Goal: Transaction & Acquisition: Purchase product/service

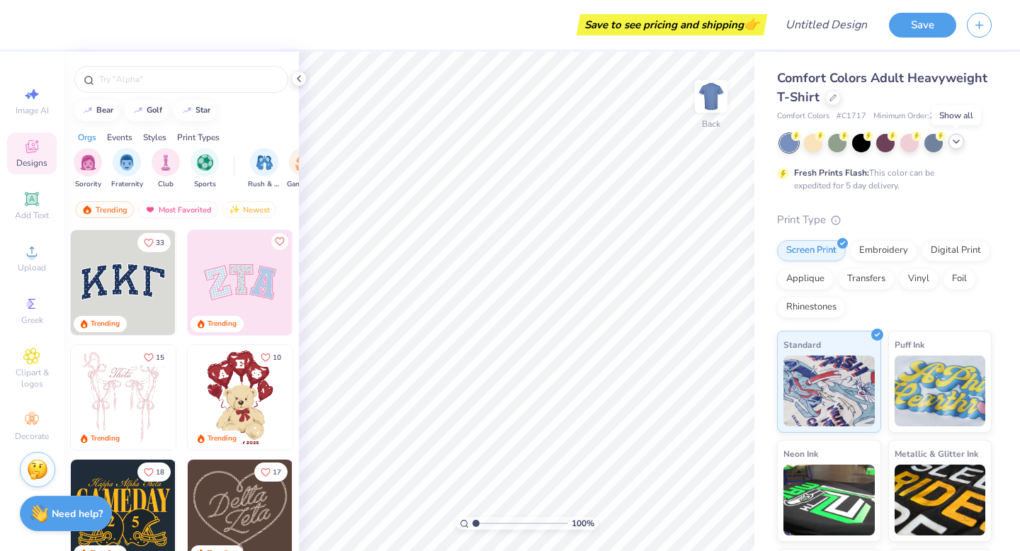
click at [957, 144] on icon at bounding box center [956, 141] width 11 height 11
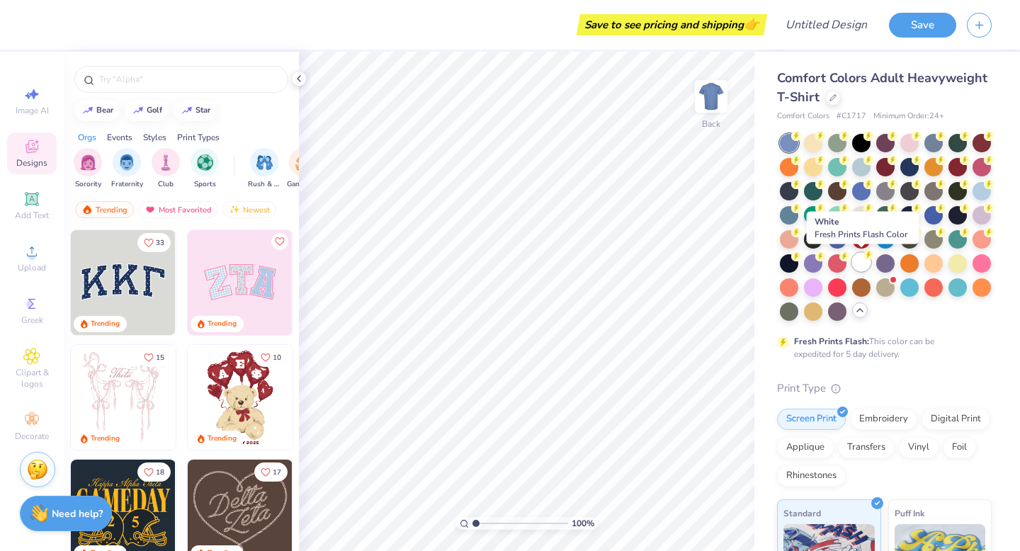
click at [864, 267] on div at bounding box center [861, 262] width 18 height 18
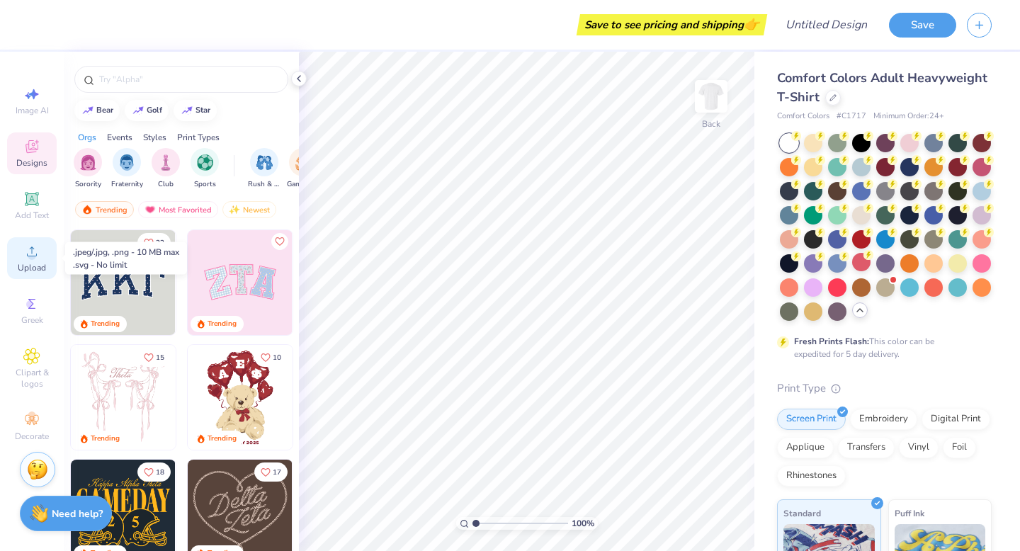
click at [39, 252] on icon at bounding box center [31, 251] width 17 height 17
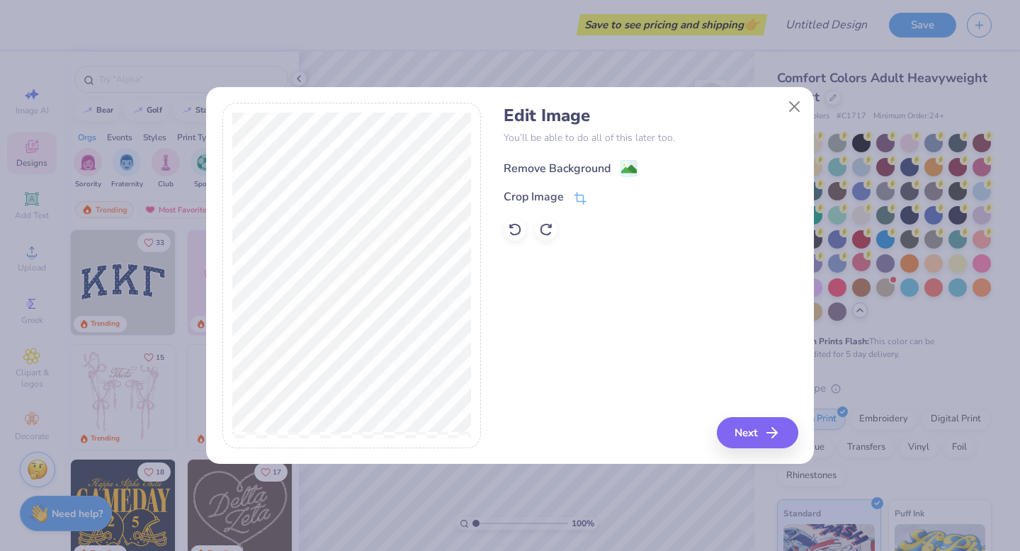
click at [567, 166] on div "Remove Background" at bounding box center [557, 168] width 107 height 17
click at [772, 430] on icon "button" at bounding box center [776, 432] width 17 height 17
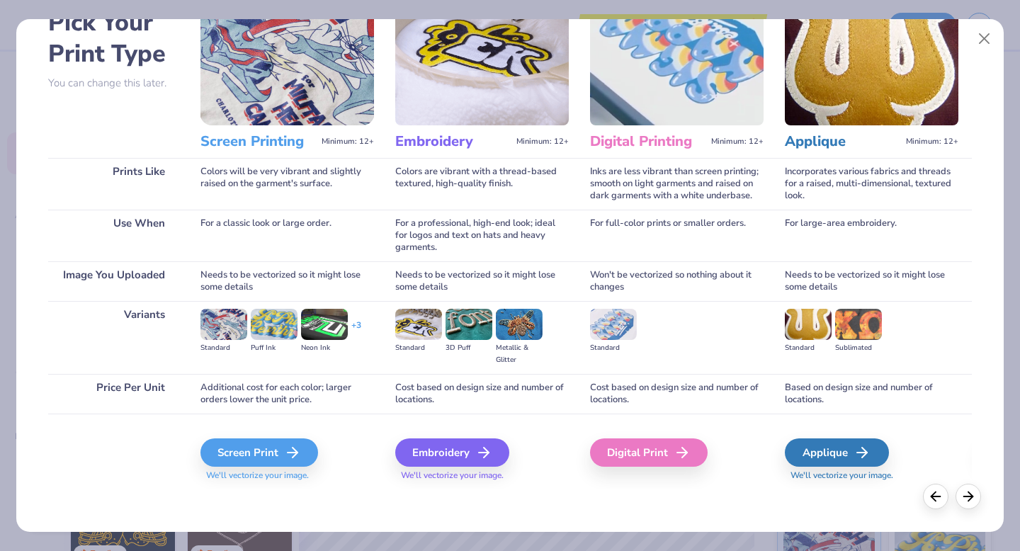
scroll to position [82, 0]
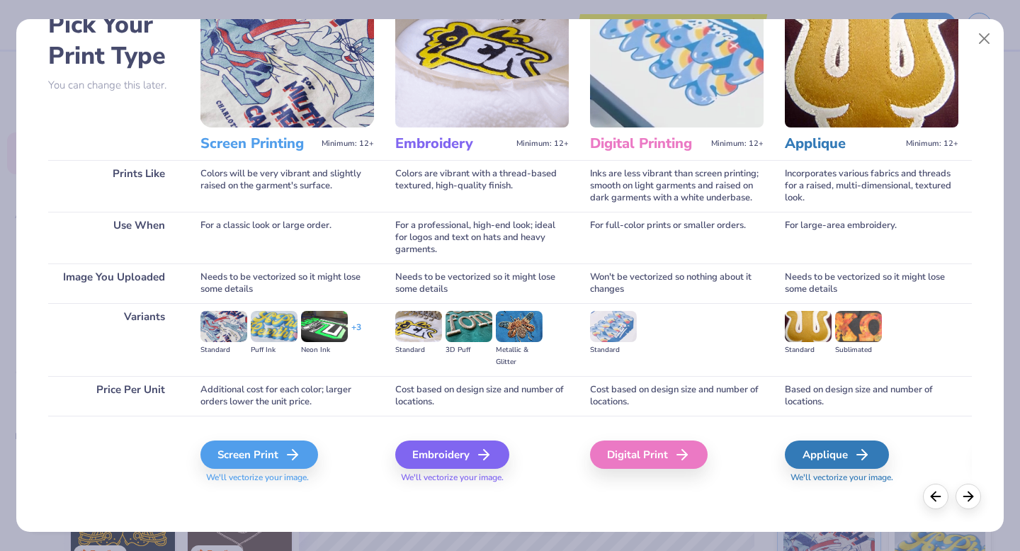
click at [232, 338] on img at bounding box center [224, 326] width 47 height 31
click at [266, 453] on div "Screen Print" at bounding box center [262, 455] width 118 height 28
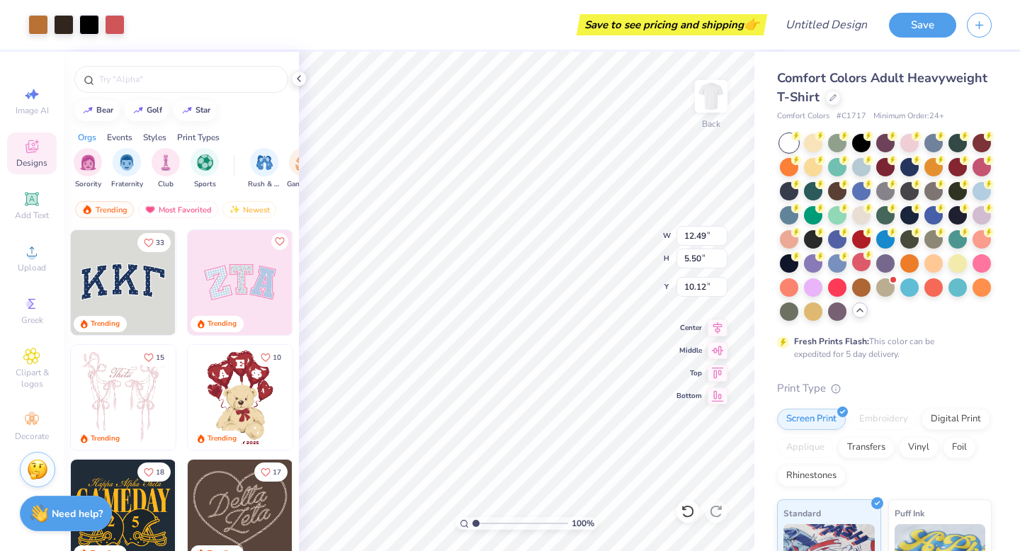
type input "12.49"
type input "5.50"
type input "6.15"
click at [813, 423] on div "Screen Print" at bounding box center [811, 417] width 69 height 21
click at [947, 422] on div "Digital Print" at bounding box center [956, 417] width 69 height 21
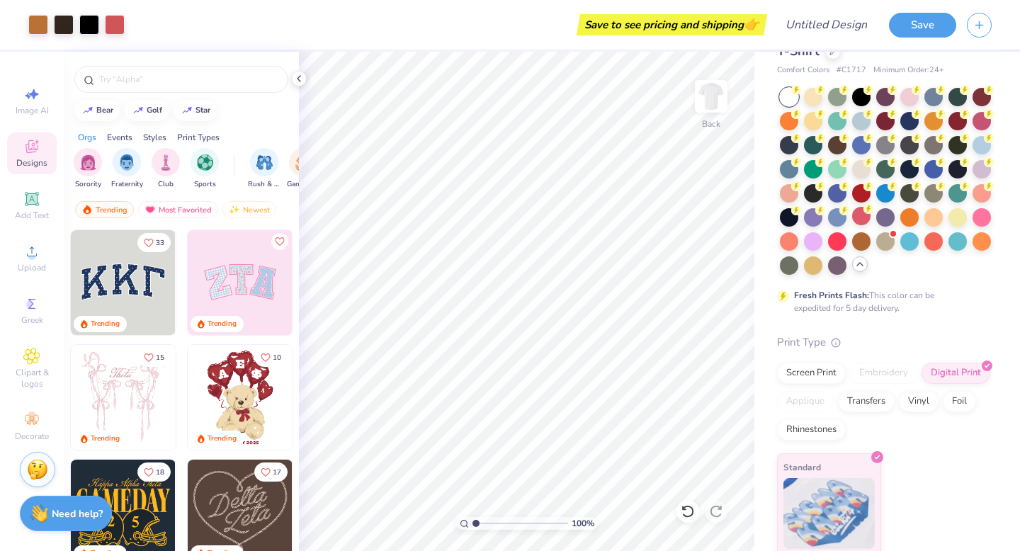
scroll to position [50, 0]
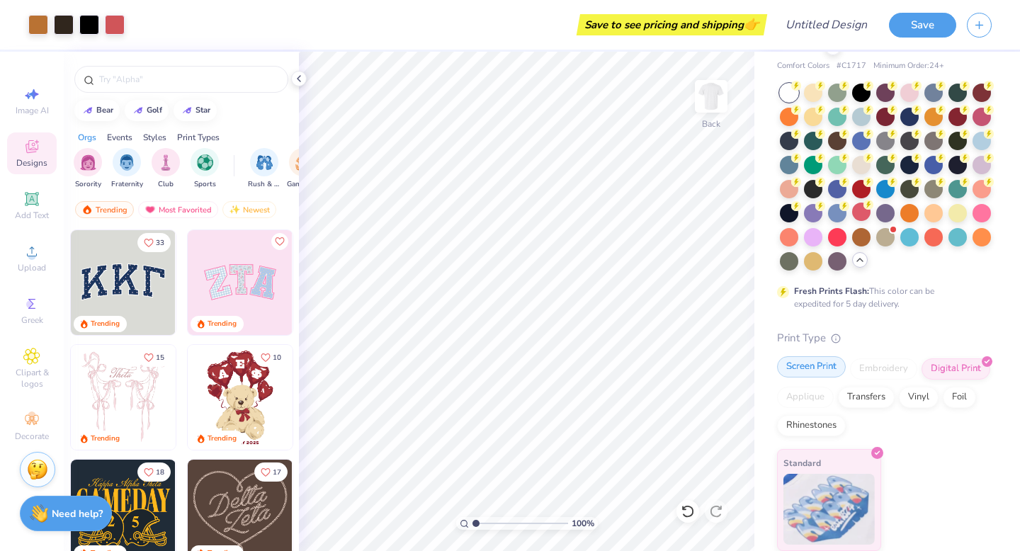
click at [823, 371] on div "Screen Print" at bounding box center [811, 366] width 69 height 21
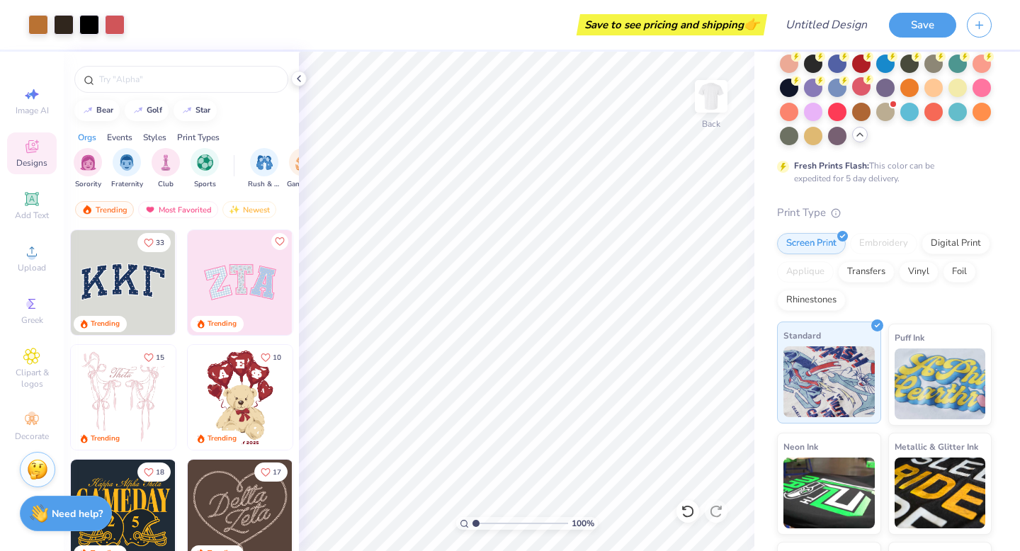
scroll to position [269, 0]
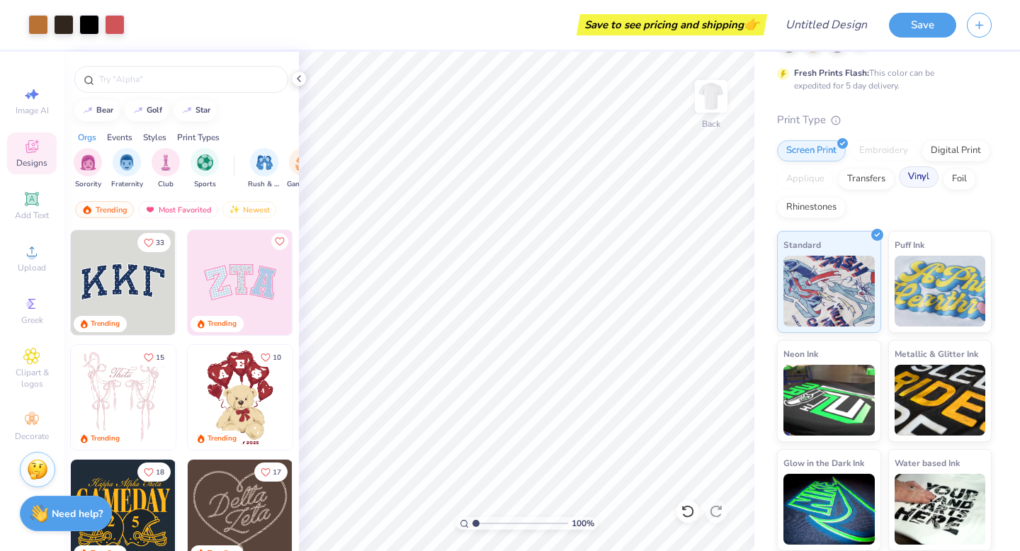
click at [916, 181] on div "Vinyl" at bounding box center [919, 177] width 40 height 21
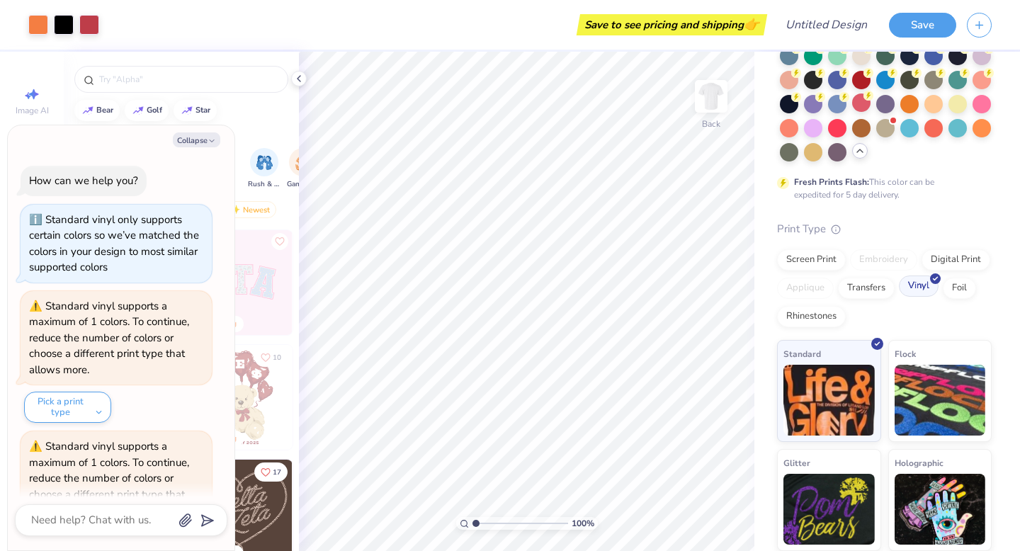
scroll to position [77, 0]
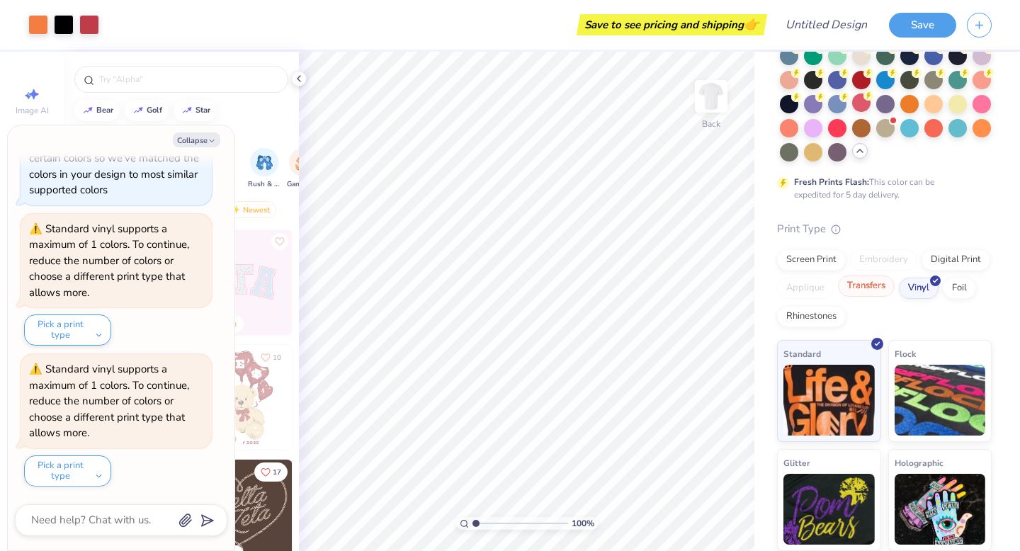
click at [865, 288] on div "Transfers" at bounding box center [866, 286] width 57 height 21
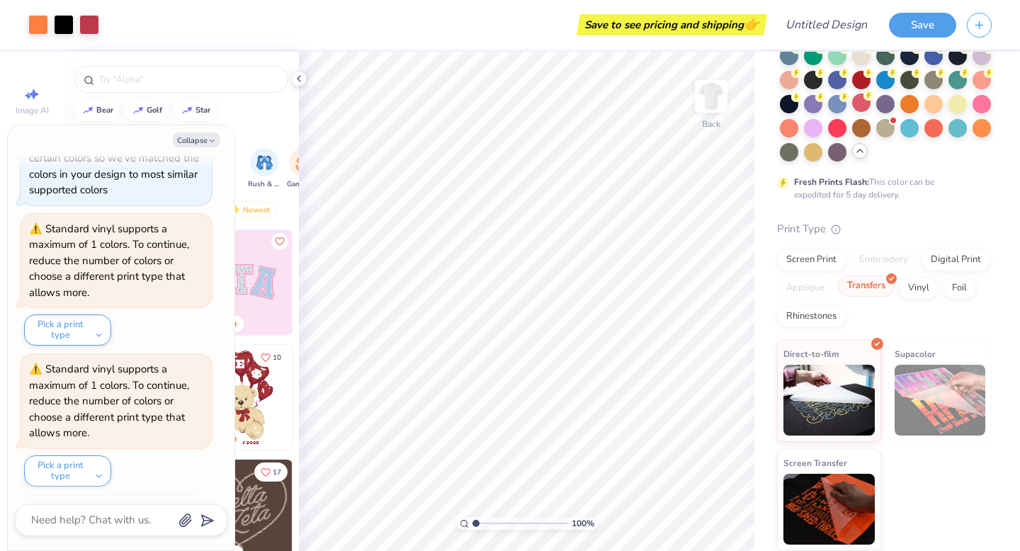
scroll to position [164, 0]
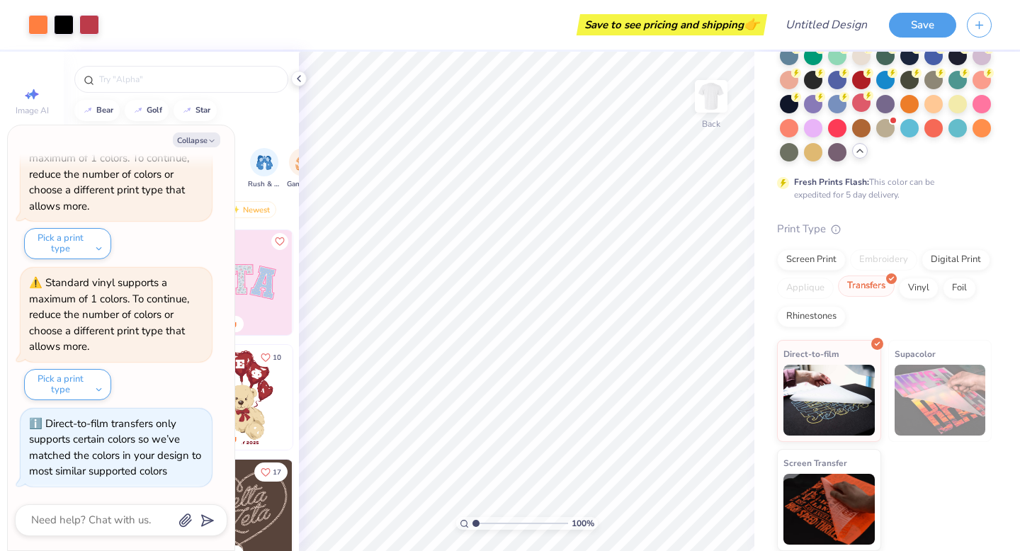
click at [865, 288] on div "Transfers" at bounding box center [866, 286] width 57 height 21
click at [825, 259] on div "Screen Print" at bounding box center [811, 257] width 69 height 21
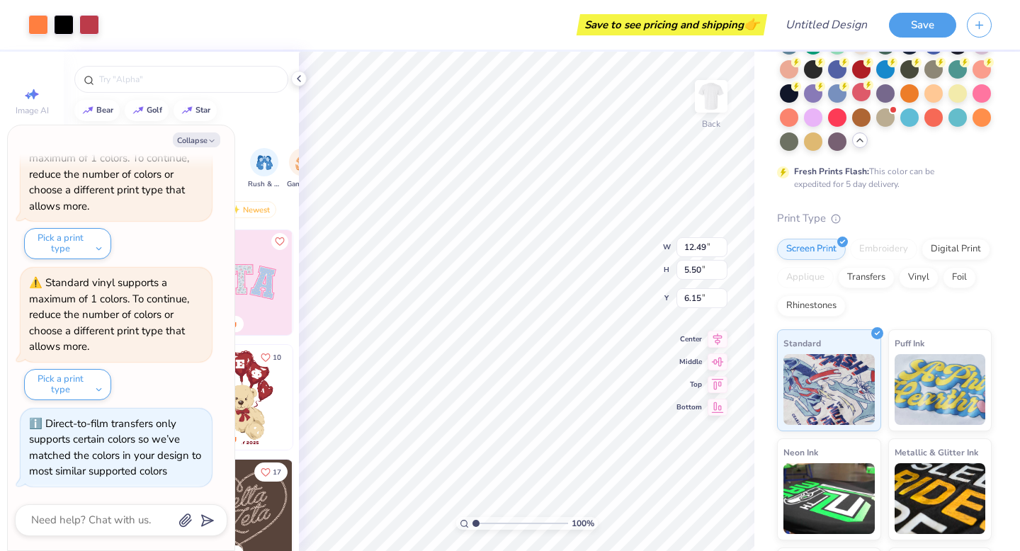
scroll to position [186, 0]
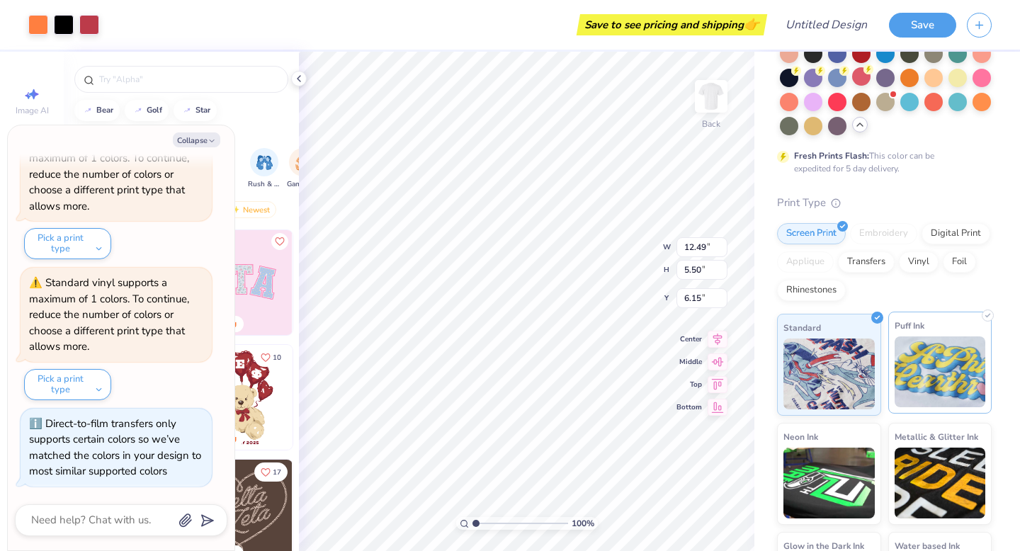
click at [930, 351] on img at bounding box center [940, 372] width 91 height 71
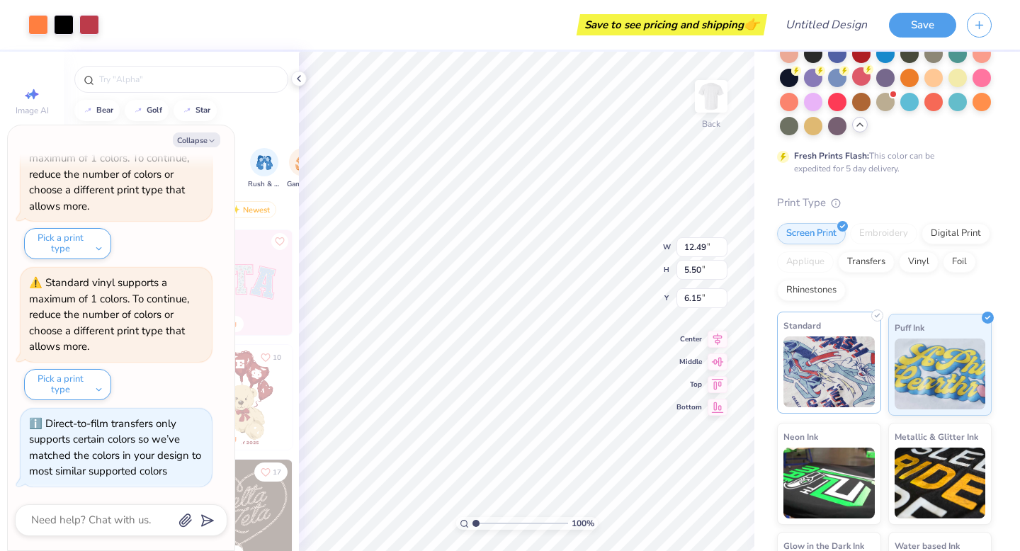
click at [853, 356] on img at bounding box center [829, 372] width 91 height 71
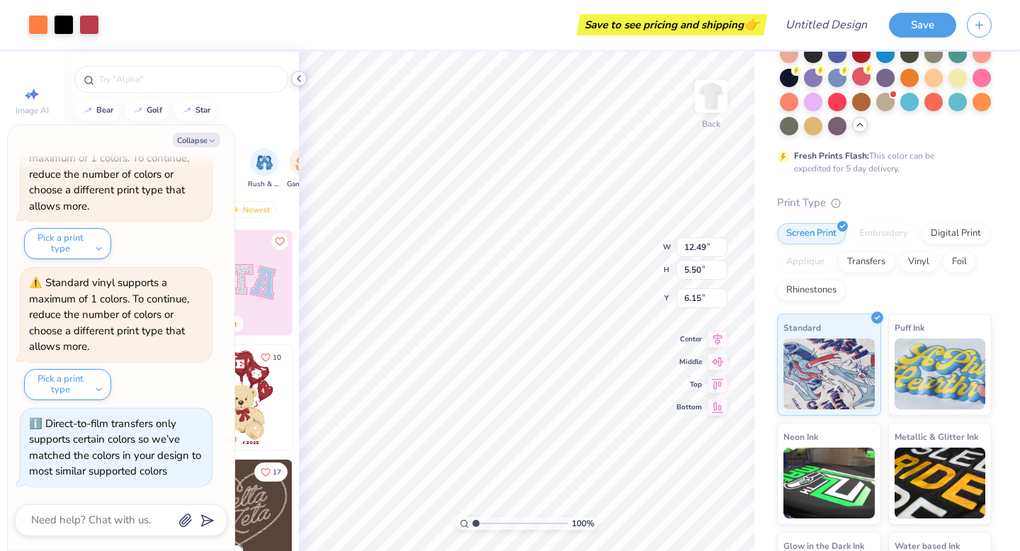
click at [301, 79] on icon at bounding box center [298, 78] width 11 height 11
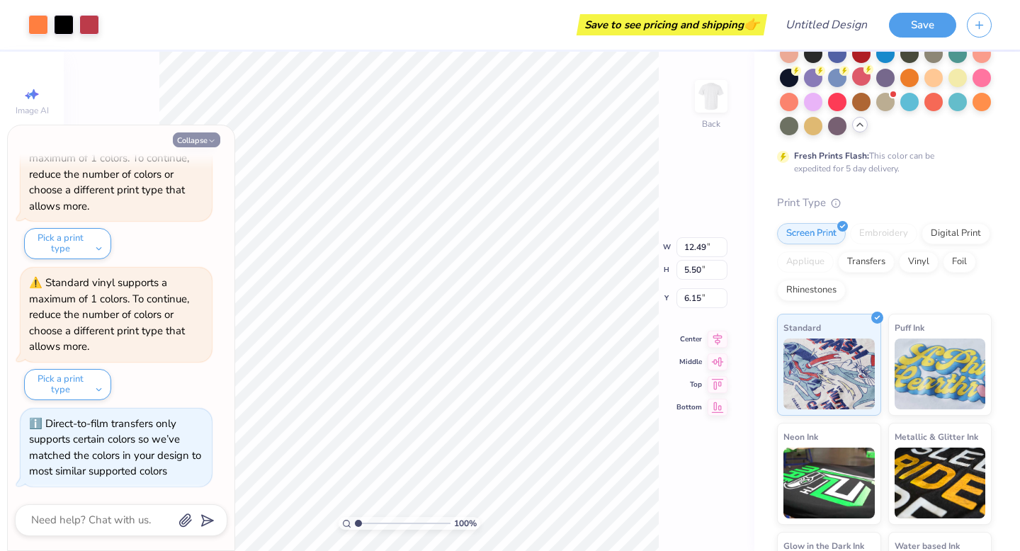
click at [205, 136] on button "Collapse" at bounding box center [196, 140] width 47 height 15
type textarea "x"
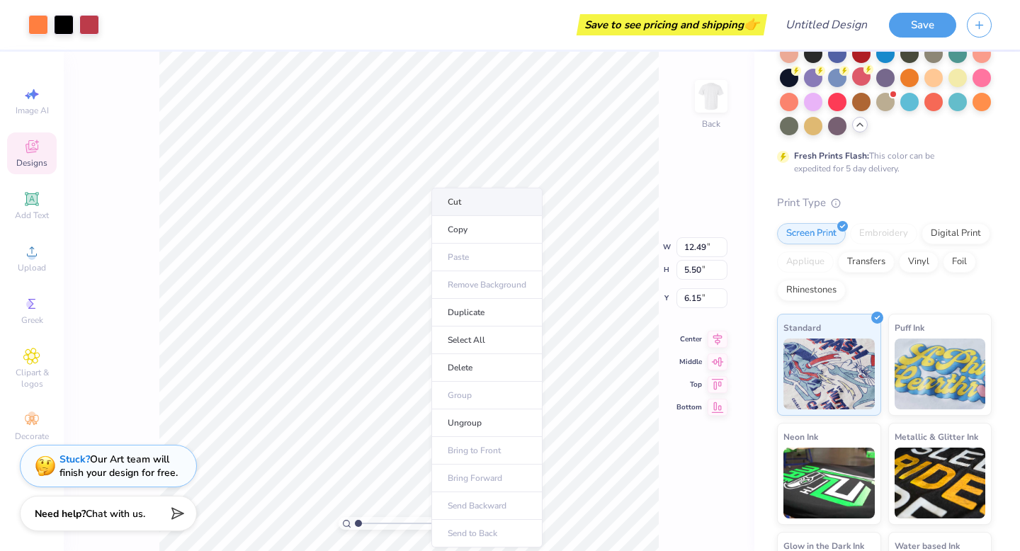
click at [463, 208] on li "Cut" at bounding box center [487, 202] width 111 height 28
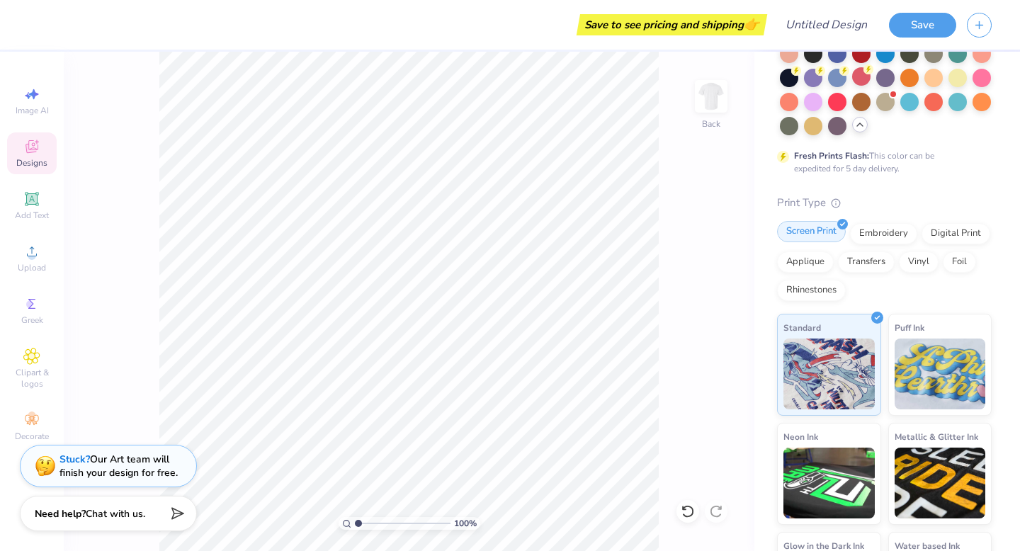
click at [813, 231] on div "Screen Print" at bounding box center [811, 231] width 69 height 21
click at [38, 204] on icon at bounding box center [31, 199] width 17 height 17
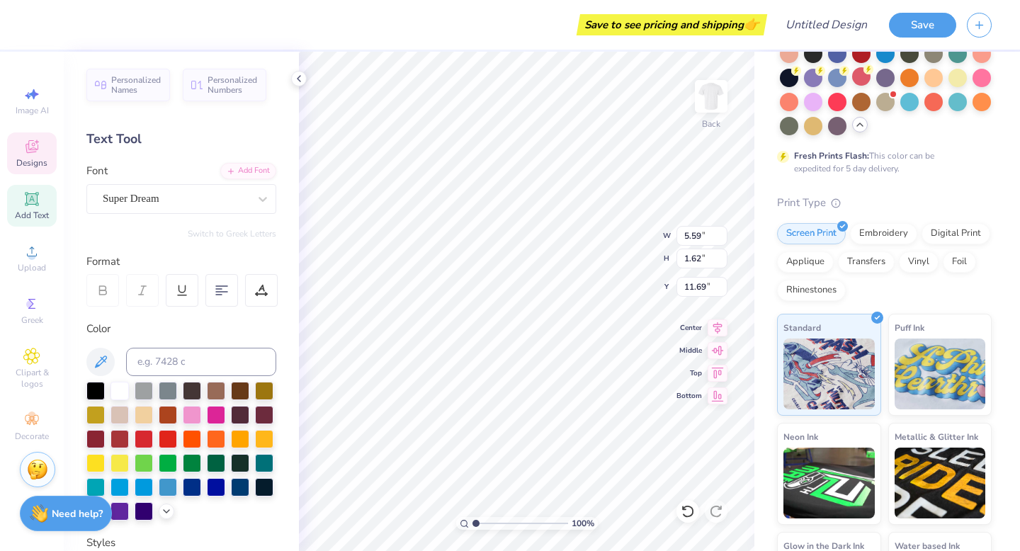
click at [33, 154] on icon at bounding box center [31, 146] width 17 height 17
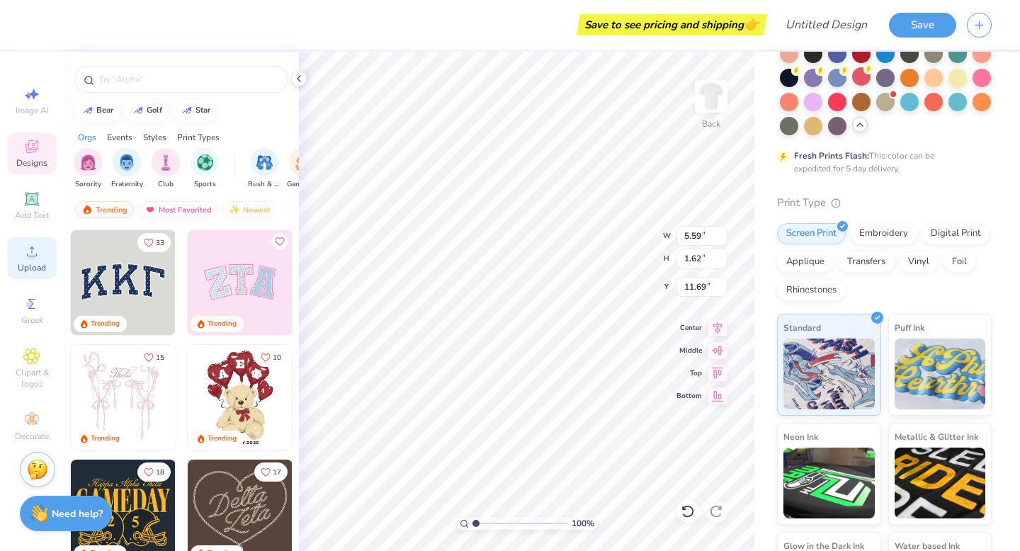
click at [33, 258] on circle at bounding box center [32, 256] width 8 height 8
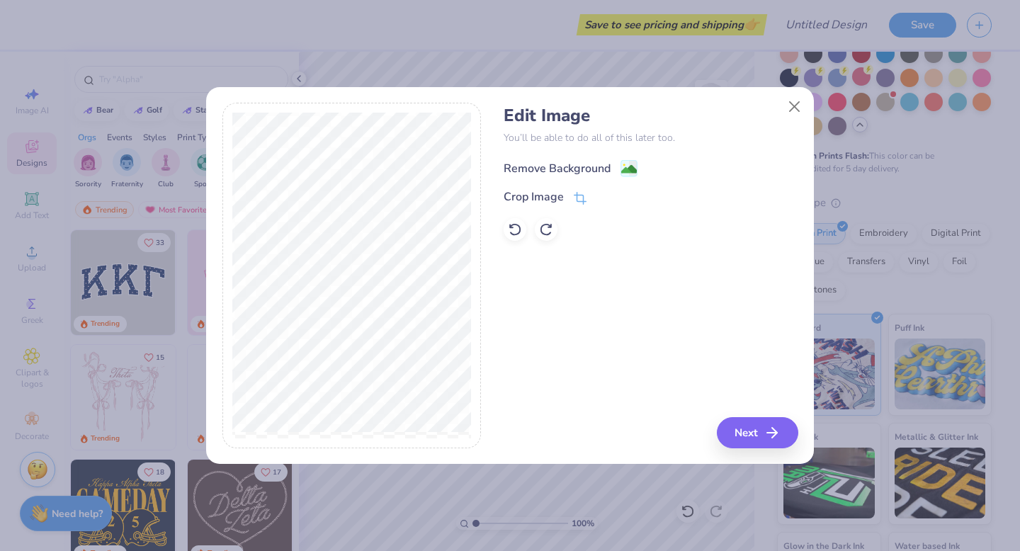
click at [580, 168] on div "Remove Background" at bounding box center [557, 168] width 107 height 17
click at [747, 432] on button "Next" at bounding box center [759, 432] width 81 height 31
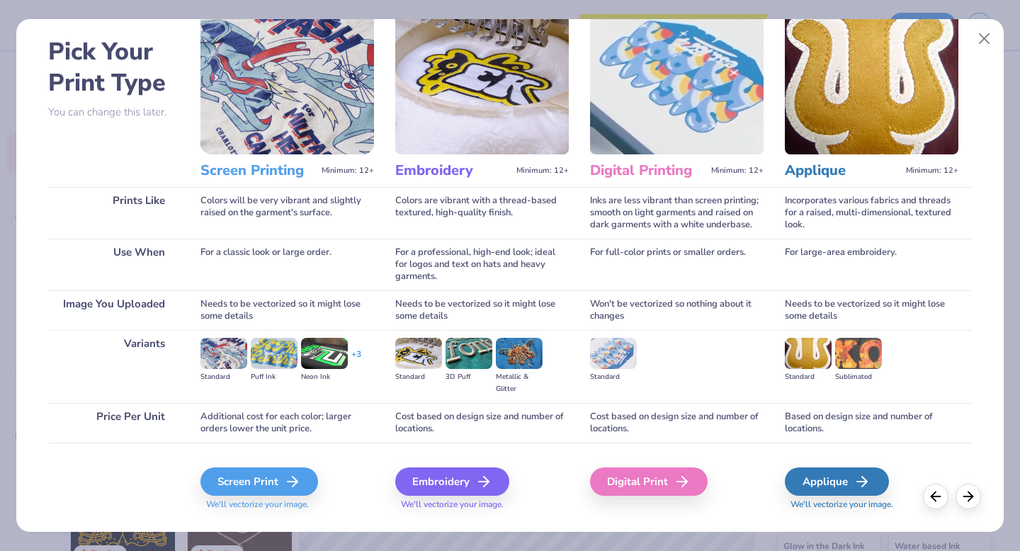
scroll to position [84, 0]
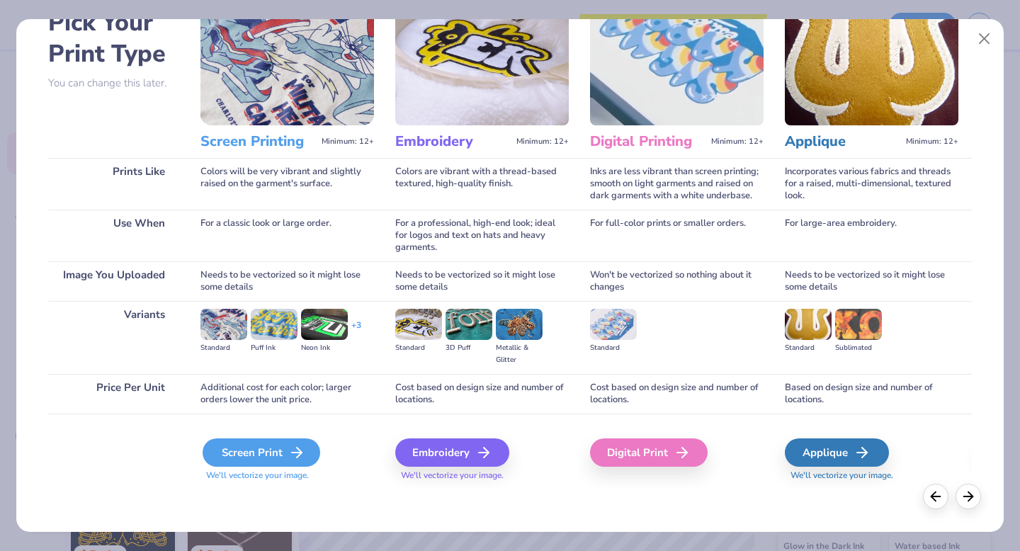
click at [257, 453] on div "Screen Print" at bounding box center [262, 453] width 118 height 28
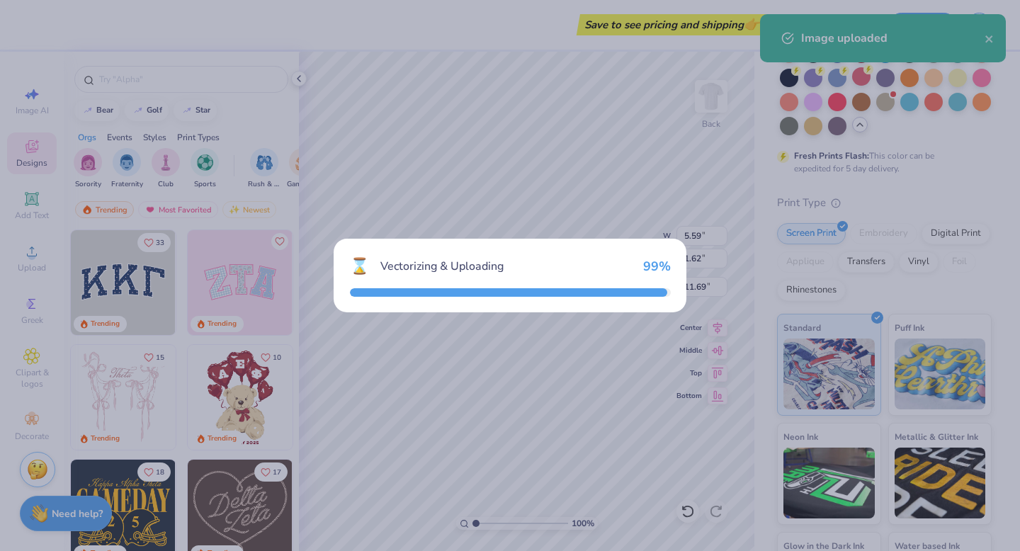
type input "14.17"
type input "6.24"
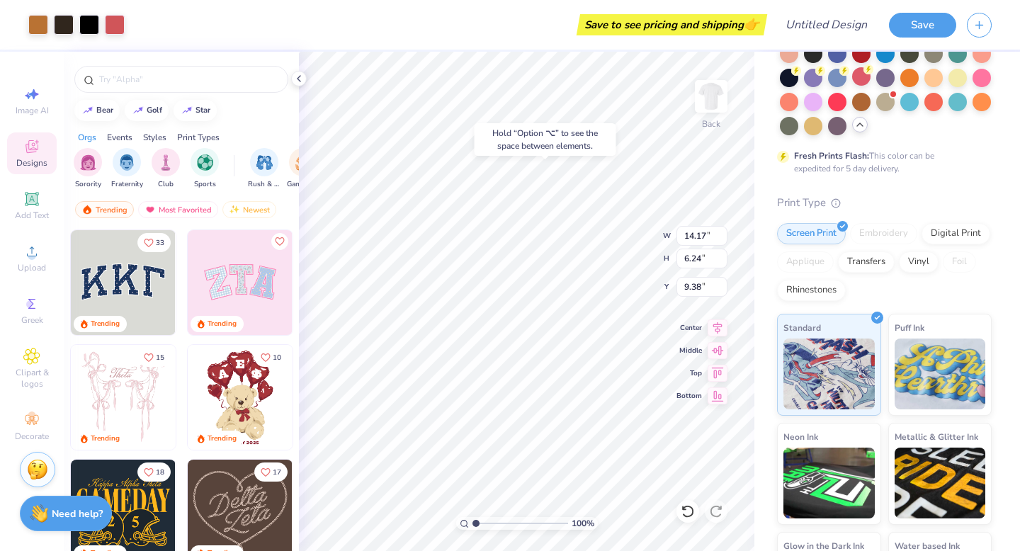
type input "3.47"
type input "5.59"
type input "1.62"
type input "11.69"
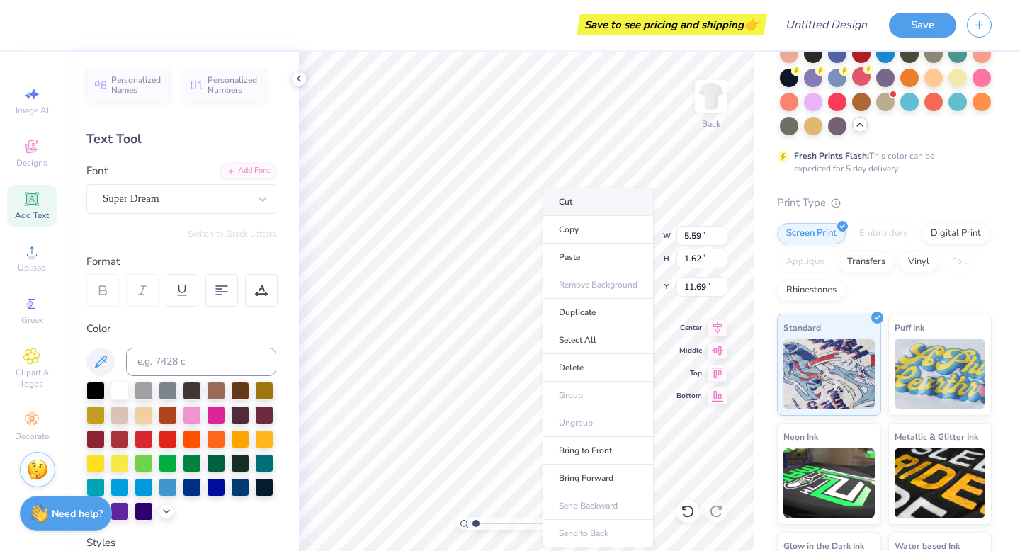
click at [572, 203] on li "Cut" at bounding box center [598, 202] width 111 height 28
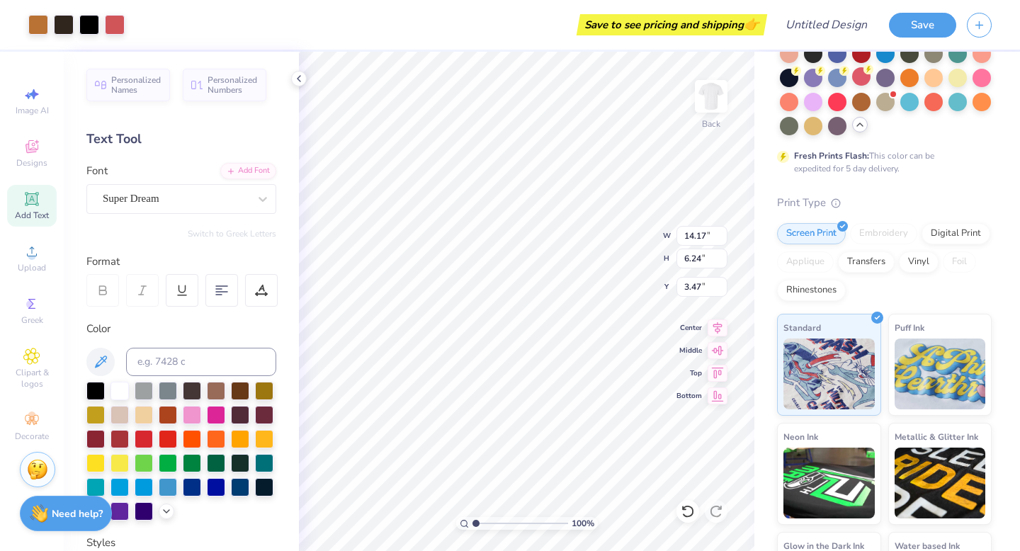
type input "13.17"
type input "5.80"
type input "6.37"
type input "11.83"
type input "5.21"
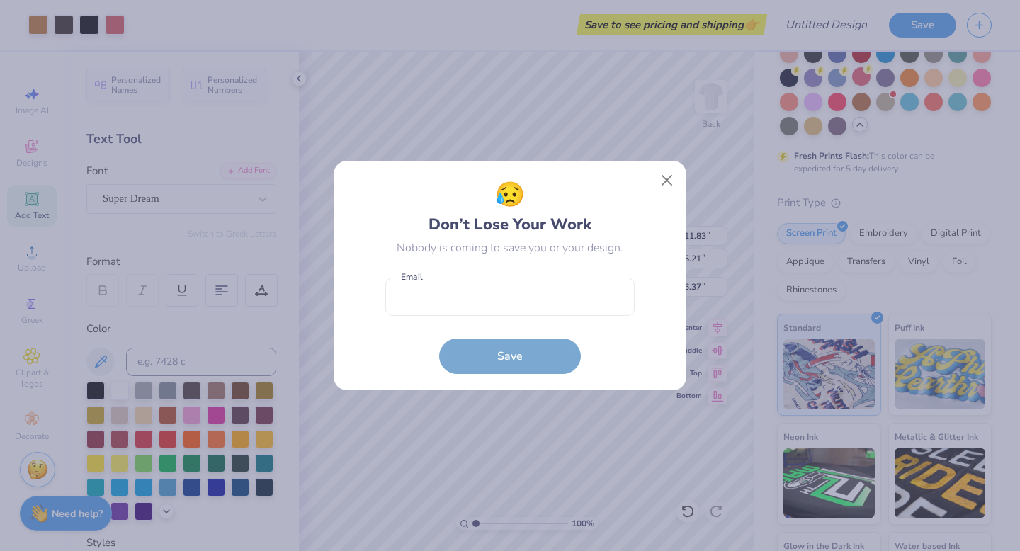
click at [517, 258] on body "Art colors Save to see pricing and shipping 👉 Design Title Save Image AI Design…" at bounding box center [510, 275] width 1020 height 551
click at [665, 173] on button "Close" at bounding box center [667, 180] width 27 height 27
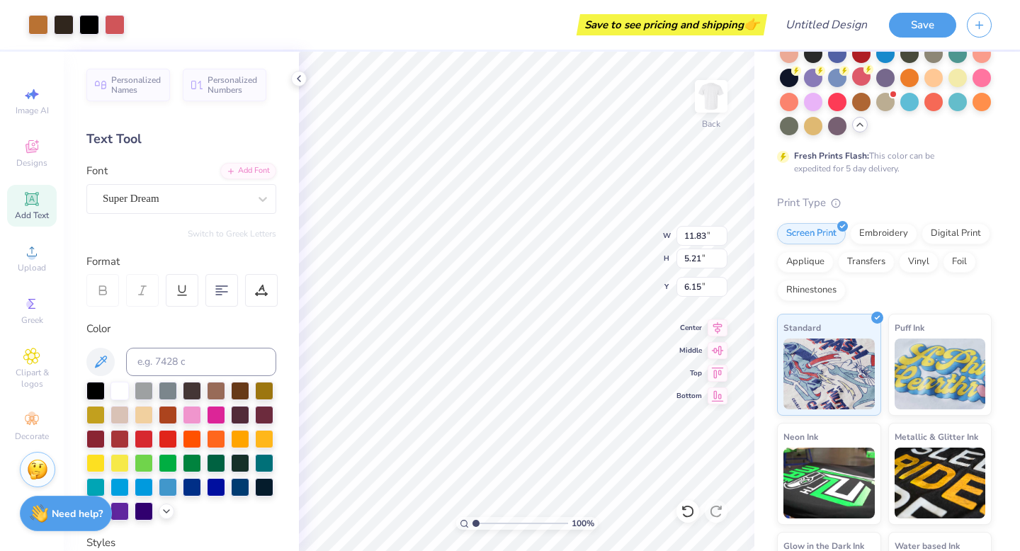
type input "5.94"
click at [721, 89] on img at bounding box center [711, 96] width 57 height 57
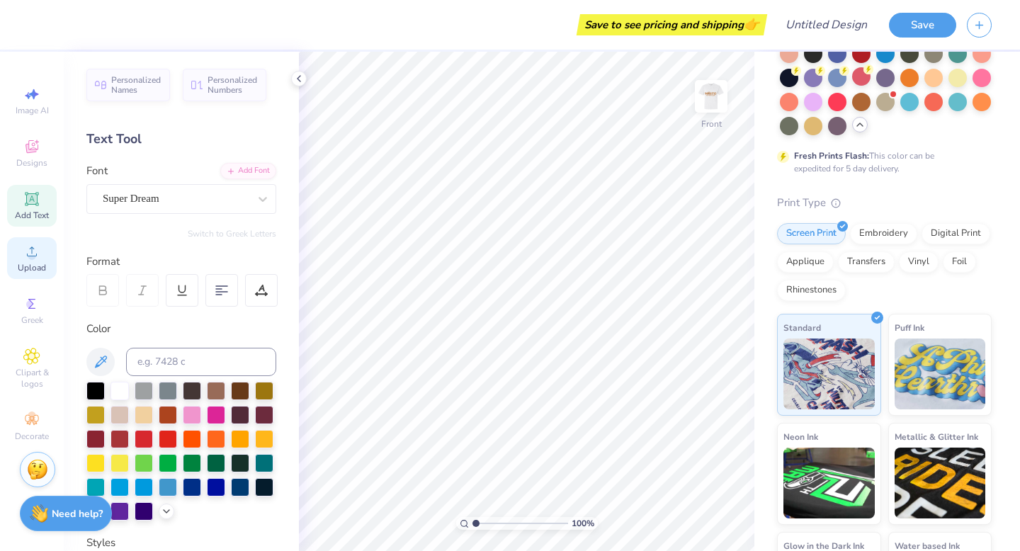
click at [30, 264] on span "Upload" at bounding box center [32, 267] width 28 height 11
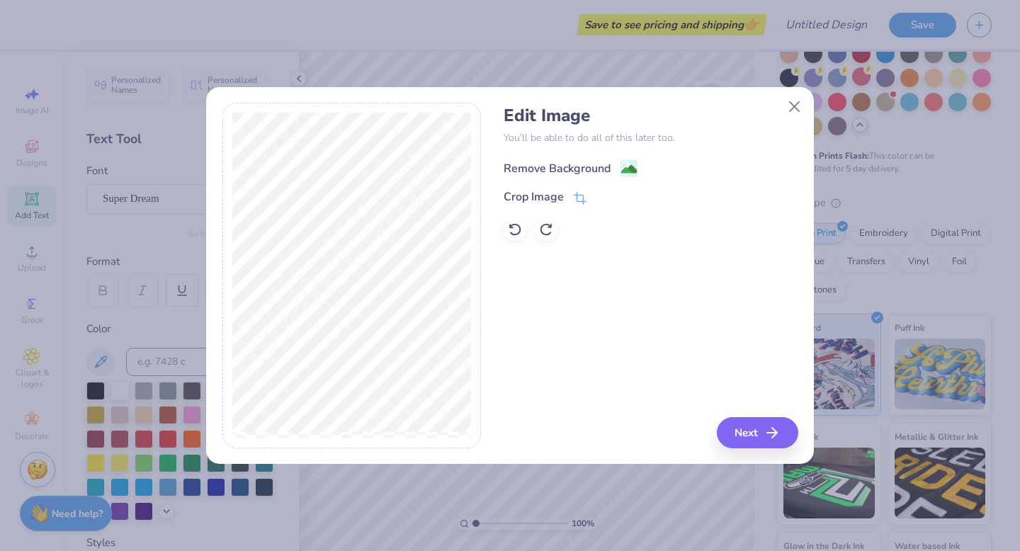
click at [576, 167] on div "Remove Background" at bounding box center [557, 168] width 107 height 17
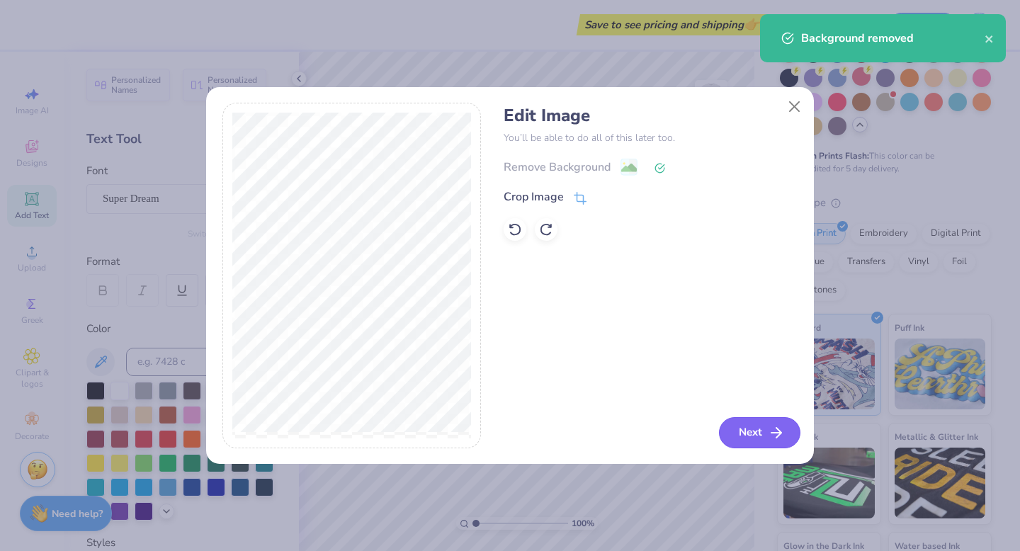
click at [770, 435] on icon "button" at bounding box center [776, 432] width 17 height 17
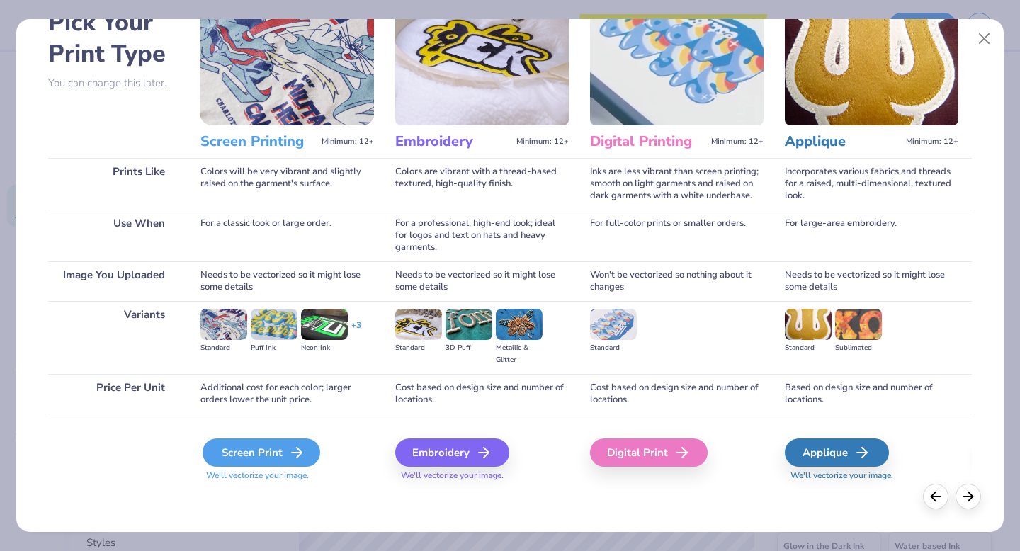
click at [262, 453] on div "Screen Print" at bounding box center [262, 453] width 118 height 28
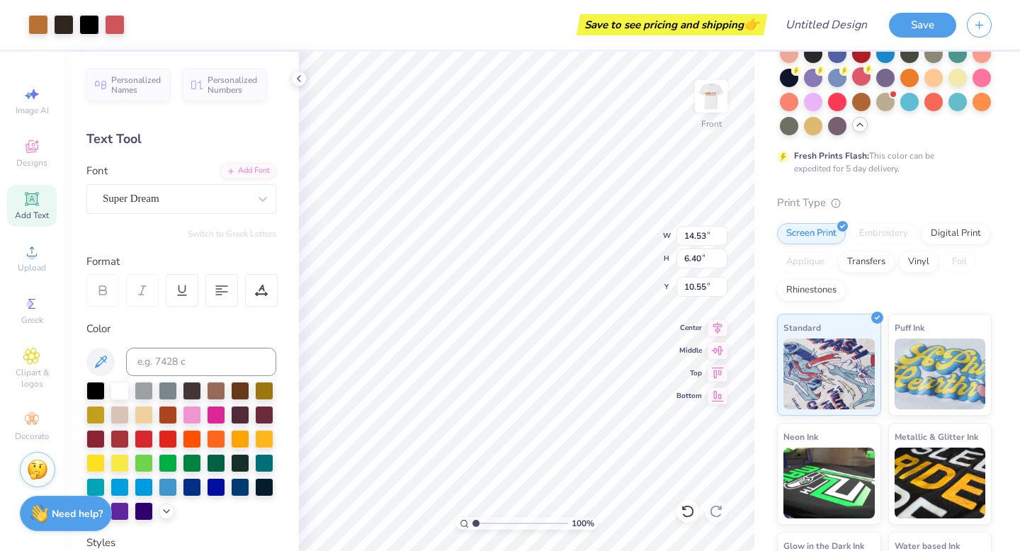
type input "1.74"
type input "13.93"
type input "6.14"
type input "1.99"
click at [716, 93] on img at bounding box center [711, 96] width 57 height 57
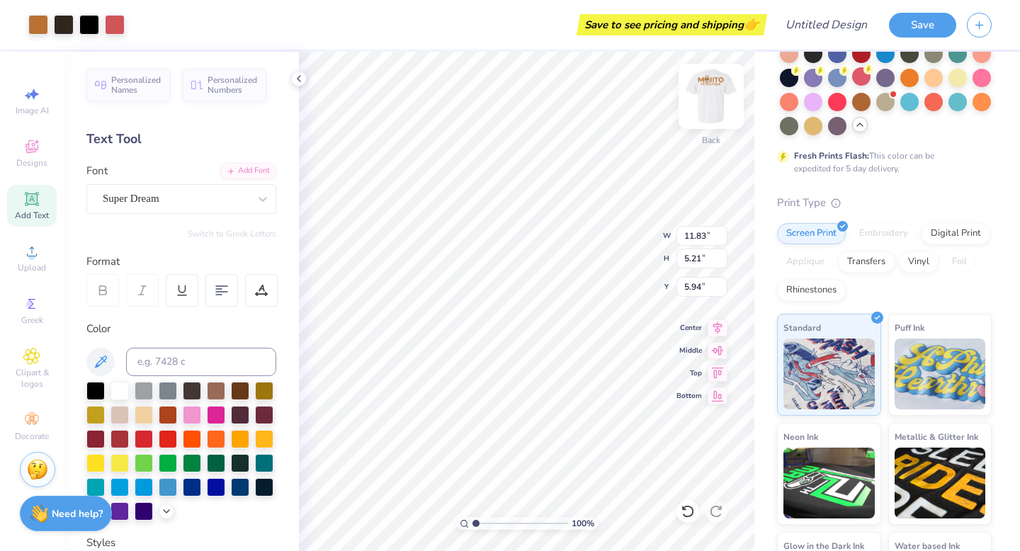
type input "5.74"
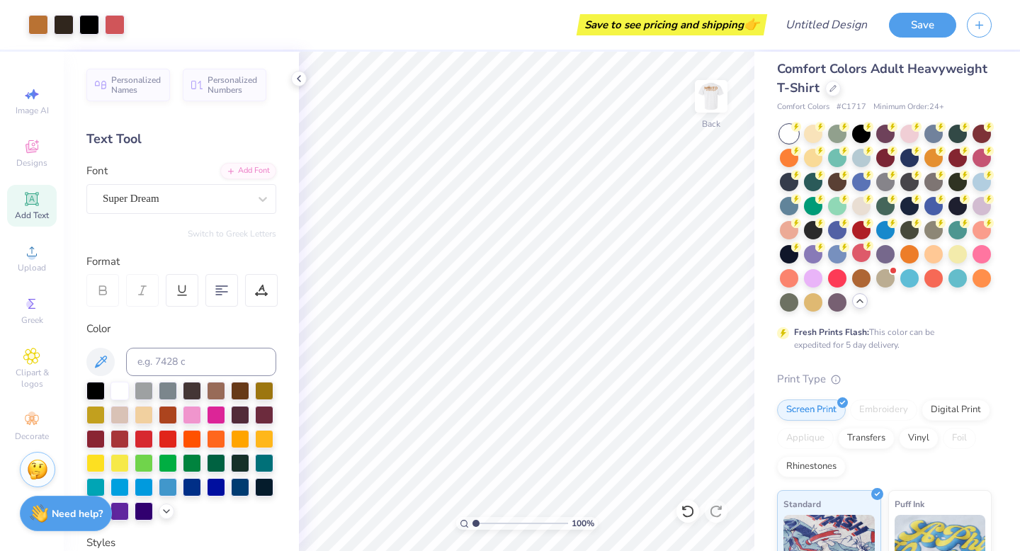
scroll to position [0, 0]
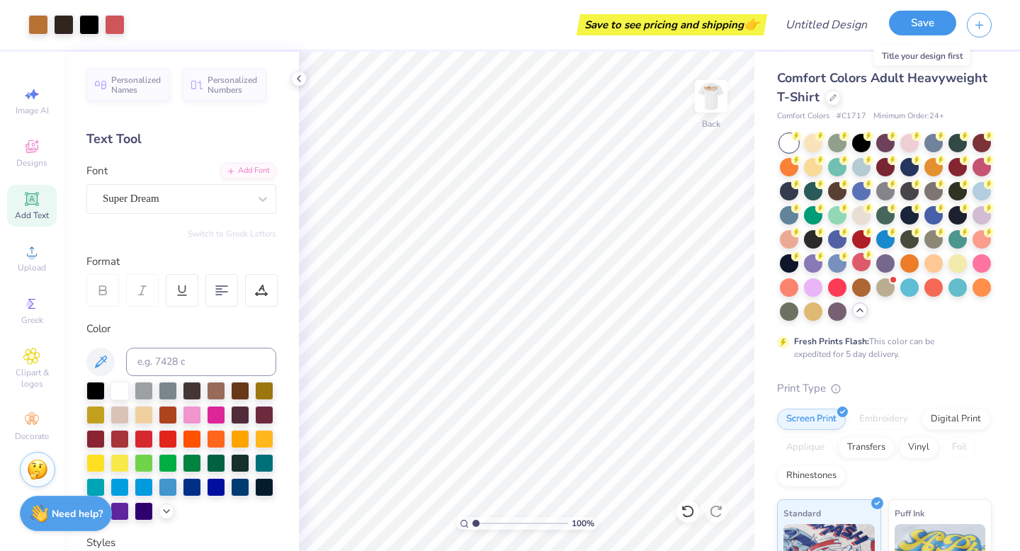
click at [940, 31] on button "Save" at bounding box center [922, 23] width 67 height 25
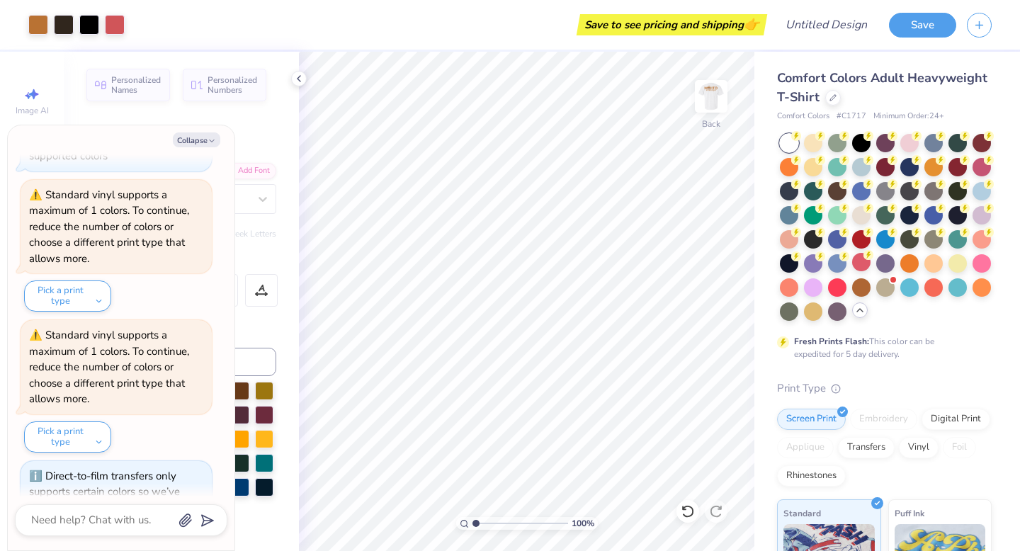
scroll to position [203, 0]
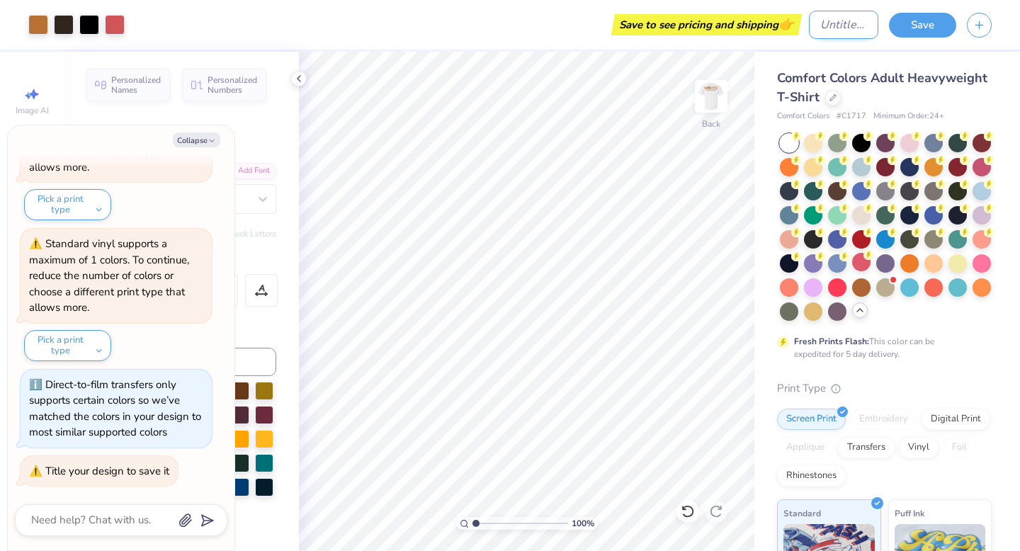
type textarea "x"
click at [828, 21] on input "Design Title" at bounding box center [843, 25] width 69 height 28
type input "M"
type textarea "x"
type input "Mo"
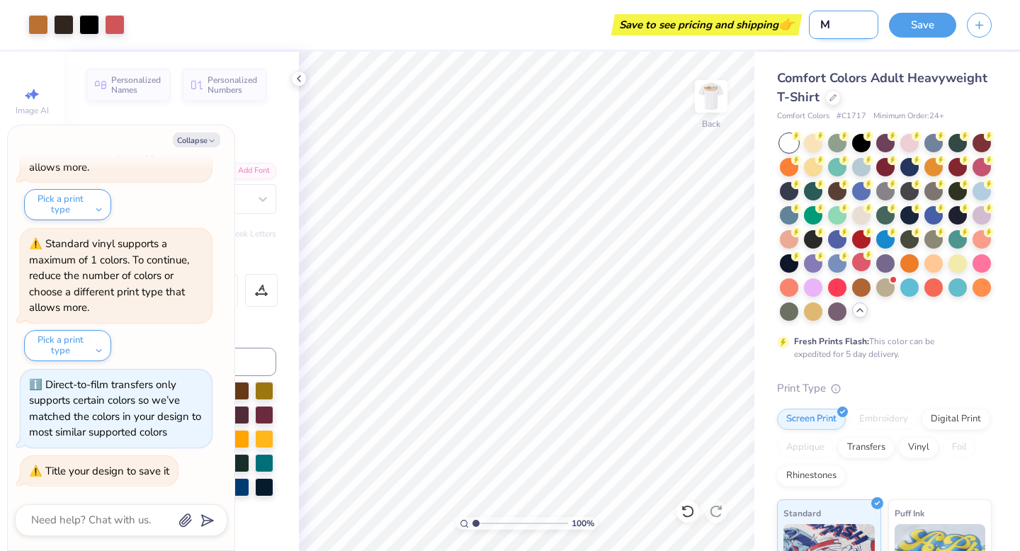
type textarea "x"
type input "Moj"
type textarea "x"
type input "Moji"
type textarea "x"
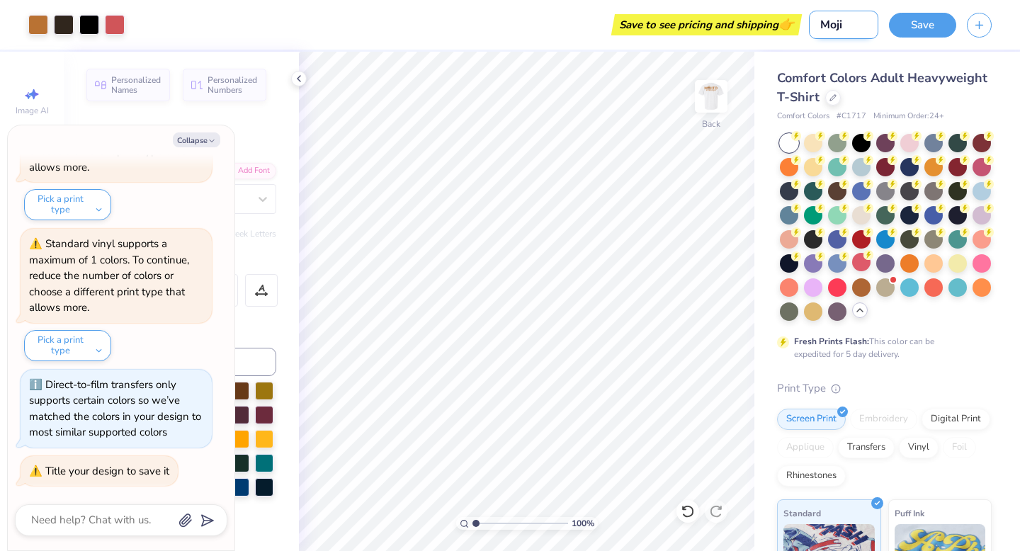
type input "Mojit"
type textarea "x"
type input "Mojito"
type textarea "x"
type input "Mojito"
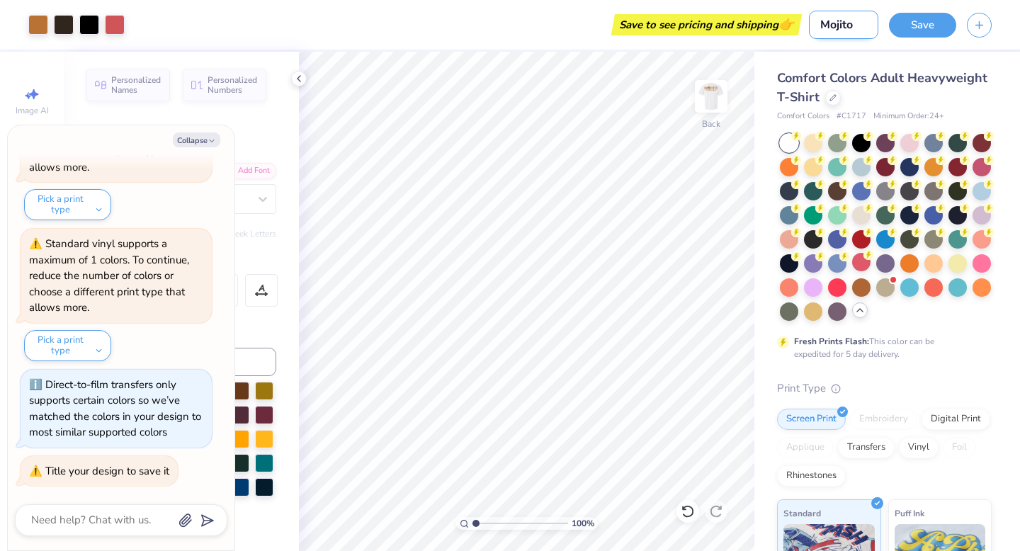
type textarea "x"
type input "Mojito P"
type textarea "x"
type input "Mojito Pe"
type textarea "x"
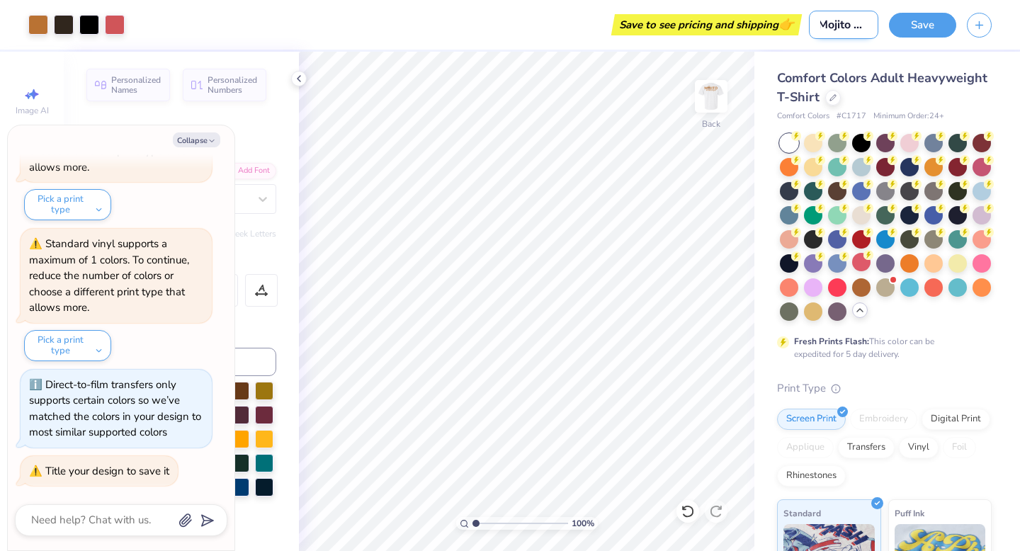
type input "Mojito Pet"
type textarea "x"
type input "Mojito Pet"
type textarea "x"
type input "Mojito Pet B"
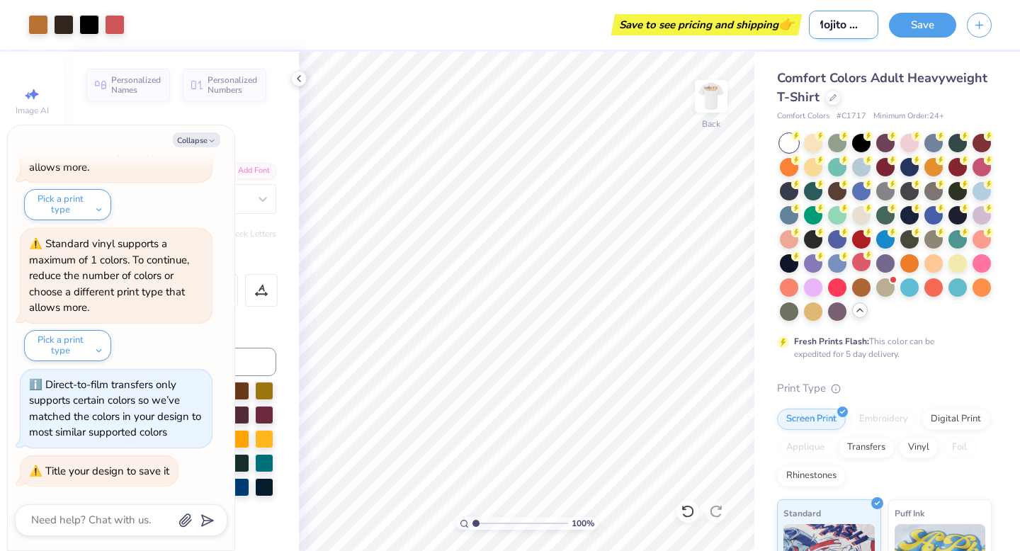
type textarea "x"
type input "Mojito Pet Bo"
type textarea "x"
type input "Mojito Pet Bou"
type textarea "x"
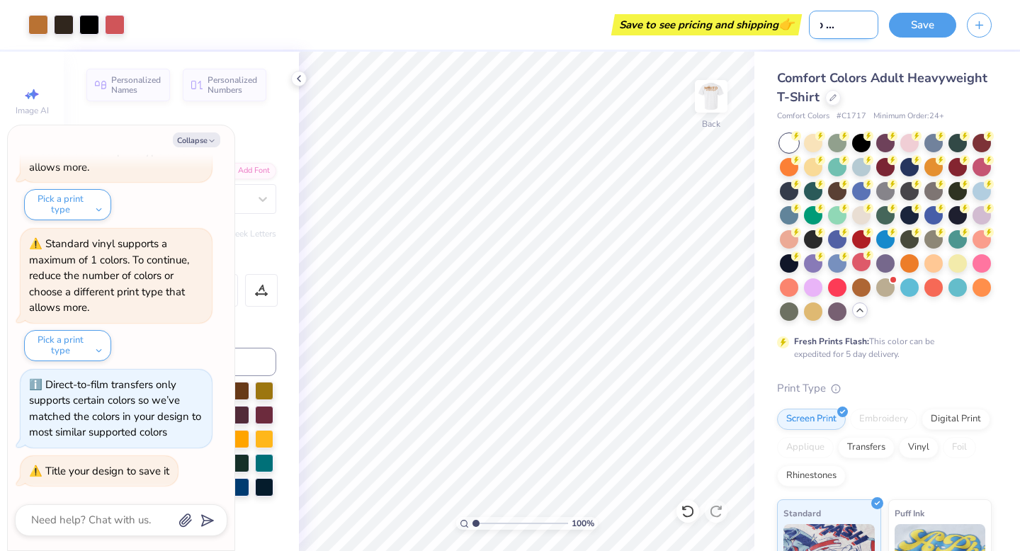
type input "Mojito Pet Bout"
type textarea "x"
type input "Mojito Pet Bouti"
type textarea "x"
type input "Mojito Pet Boutiq"
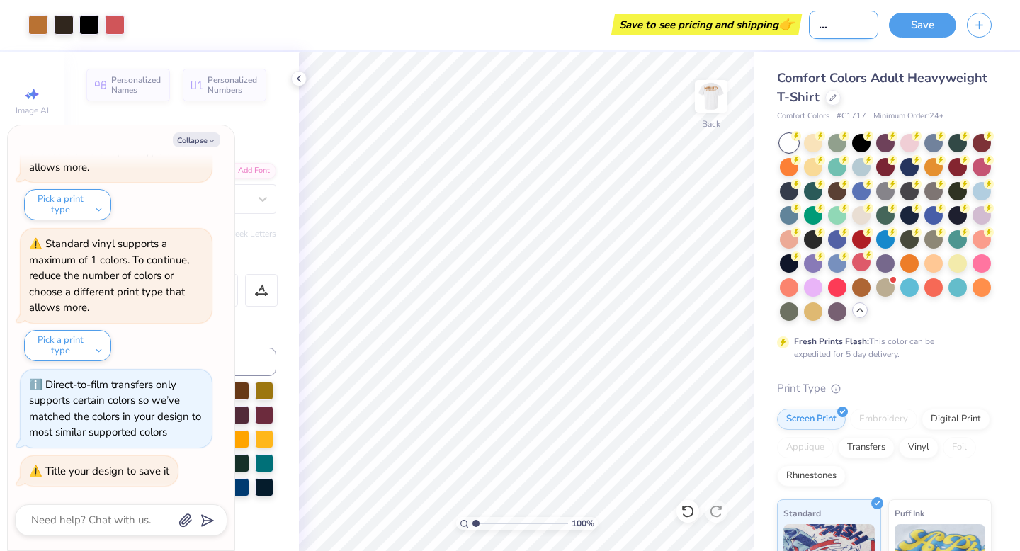
type textarea "x"
type input "Mojito Pet Boutiqu"
type textarea "x"
type input "Mojito Pet Boutique"
type textarea "x"
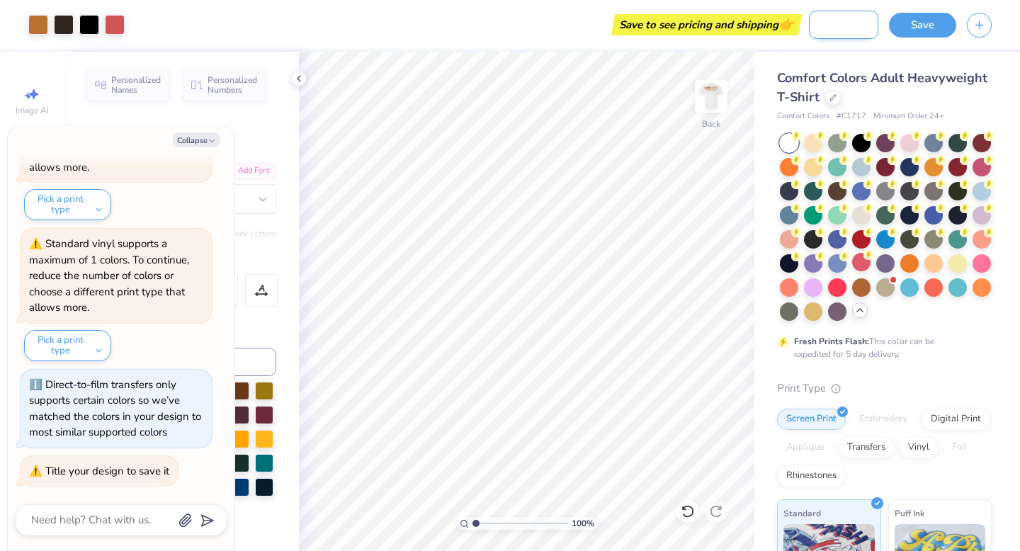
scroll to position [0, 57]
type input "Mojito Pet Boutique"
click at [929, 26] on button "Save" at bounding box center [922, 23] width 67 height 25
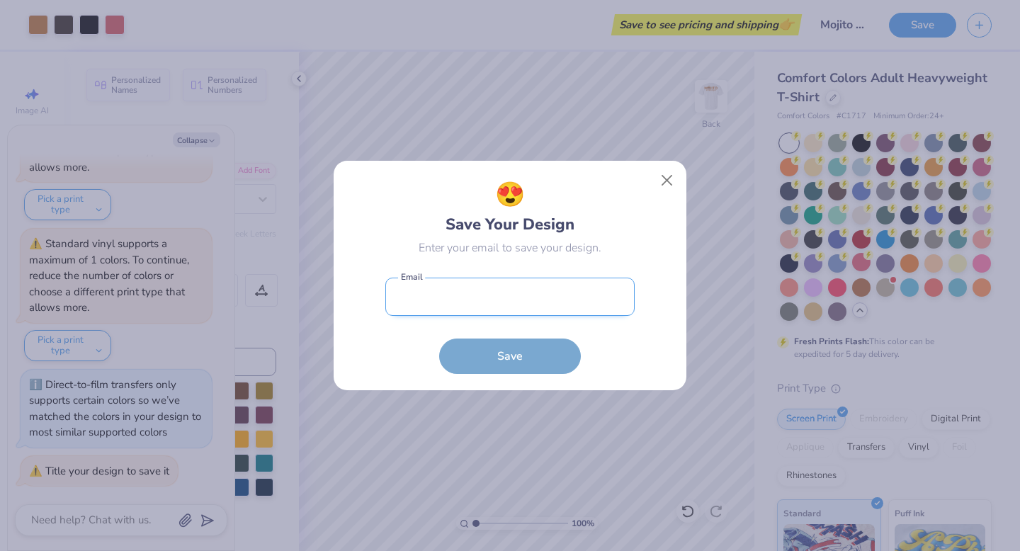
click at [509, 300] on input "email" at bounding box center [509, 297] width 249 height 39
type input "[EMAIL_ADDRESS][DOMAIN_NAME]"
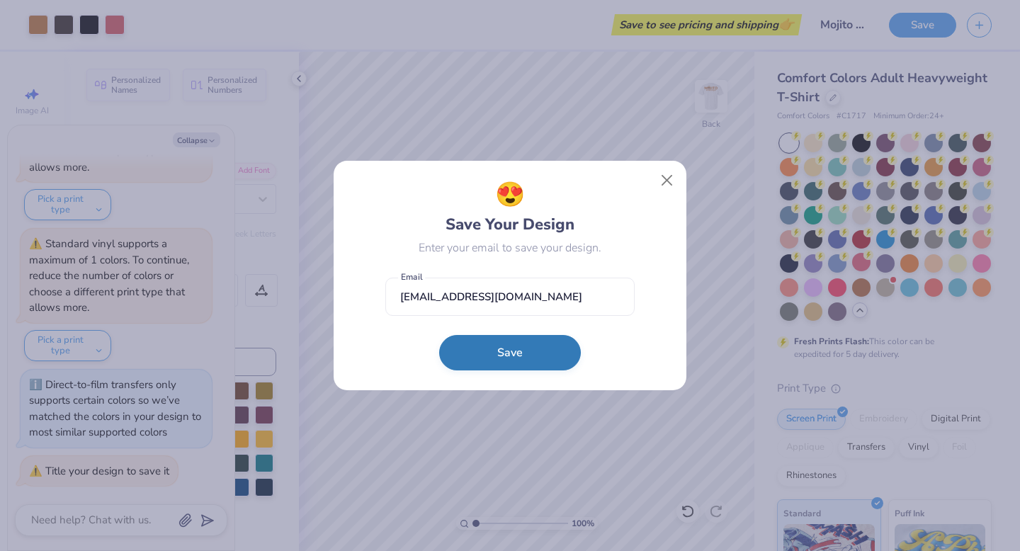
click at [524, 354] on button "Save" at bounding box center [510, 352] width 142 height 35
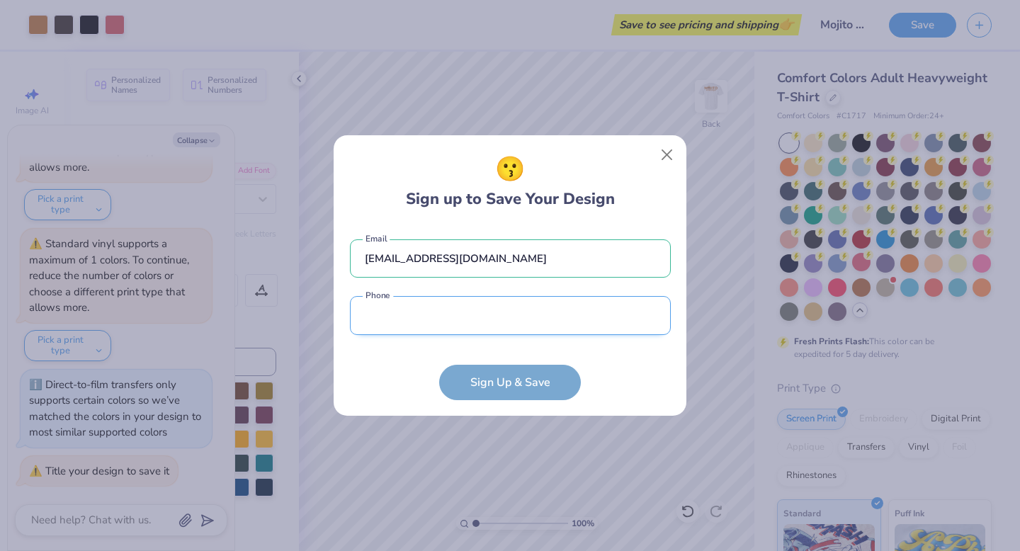
click at [468, 315] on input "tel" at bounding box center [510, 315] width 321 height 39
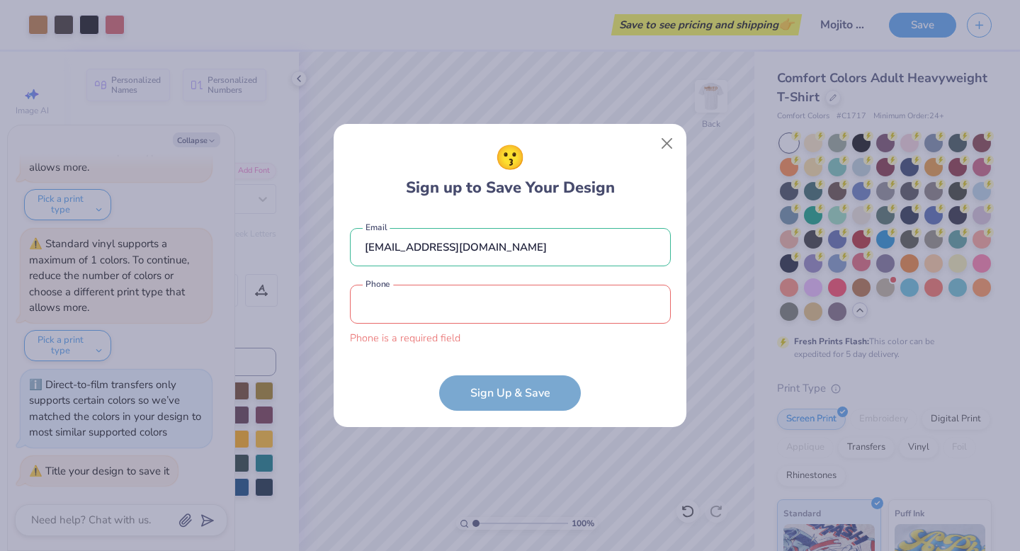
click at [545, 181] on div "😗 Sign up to Save Your Design" at bounding box center [510, 170] width 209 height 60
click at [485, 308] on input "tel" at bounding box center [510, 304] width 321 height 39
type input "(965) 067-8255"
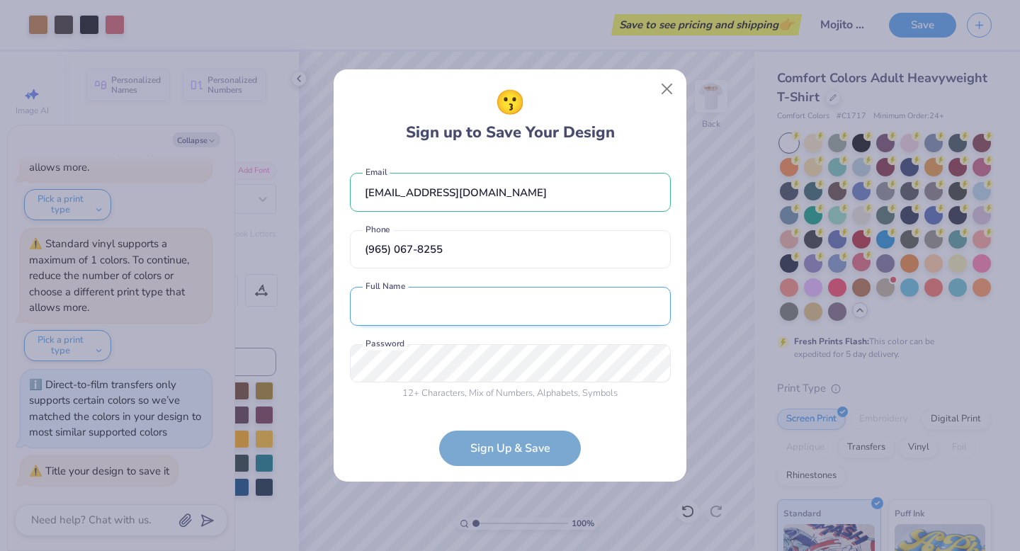
click at [498, 304] on input "text" at bounding box center [510, 306] width 321 height 39
type input "[PERSON_NAME]"
click at [499, 451] on form "[EMAIL_ADDRESS][DOMAIN_NAME] Email [PHONE_NUMBER] Phone [PERSON_NAME] Full Name…" at bounding box center [510, 313] width 321 height 308
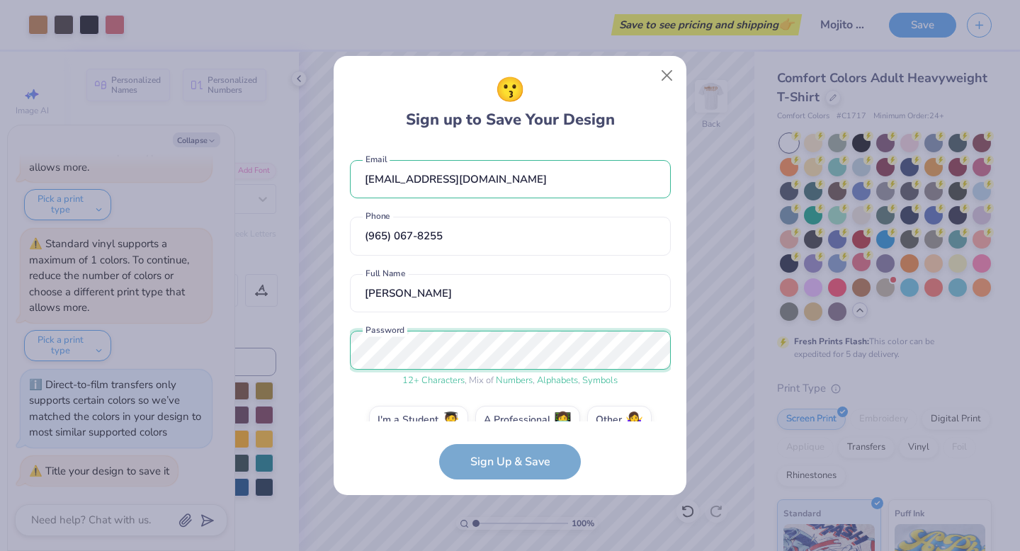
scroll to position [27, 0]
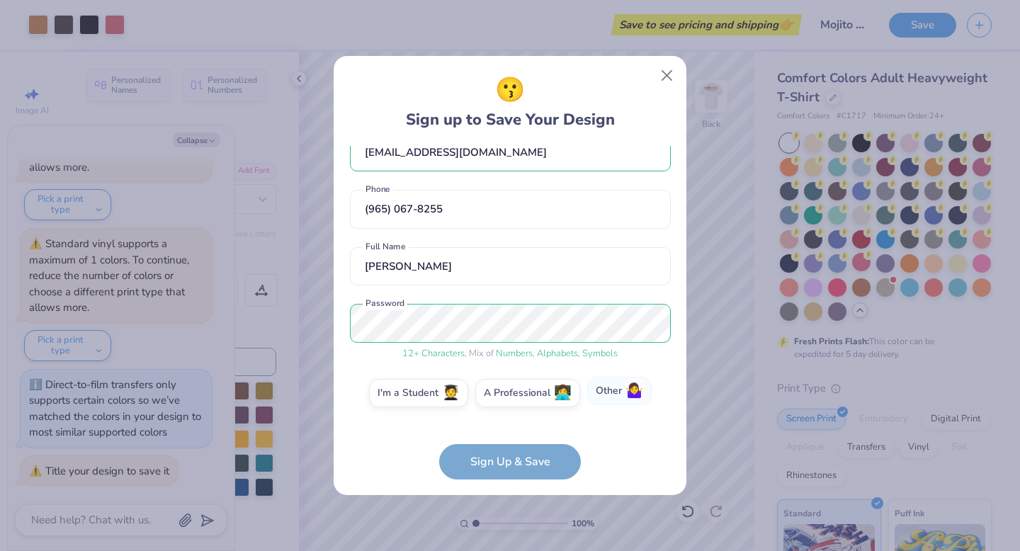
click at [607, 398] on label "Other 🤷‍♀️" at bounding box center [619, 391] width 64 height 28
click at [515, 419] on input "Other 🤷‍♀️" at bounding box center [510, 423] width 9 height 9
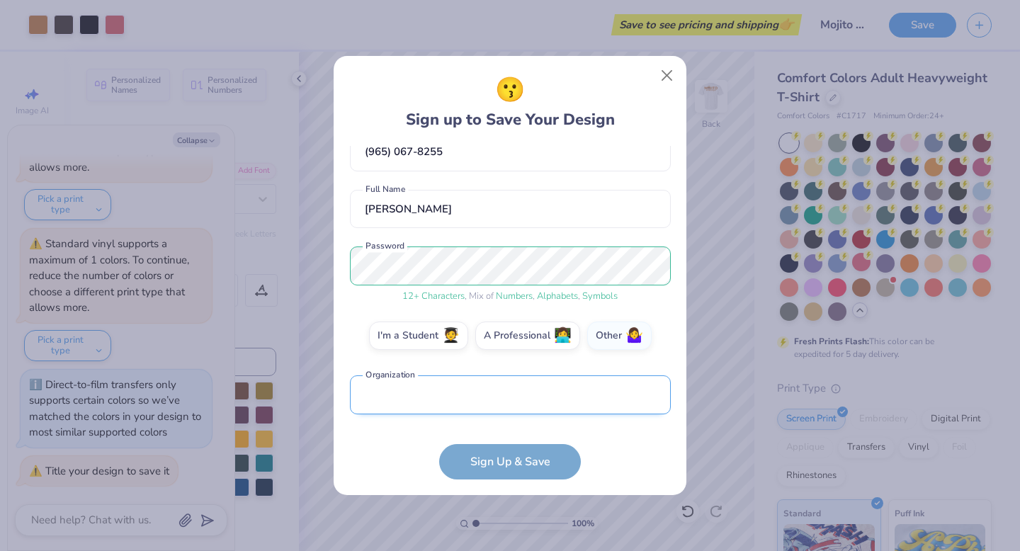
click at [492, 410] on input "text" at bounding box center [510, 395] width 321 height 39
click at [529, 463] on form "[EMAIL_ADDRESS][DOMAIN_NAME] Email [PHONE_NUMBER] Phone [PERSON_NAME] Full Name…" at bounding box center [510, 313] width 321 height 334
click at [504, 395] on input "text" at bounding box center [510, 395] width 321 height 39
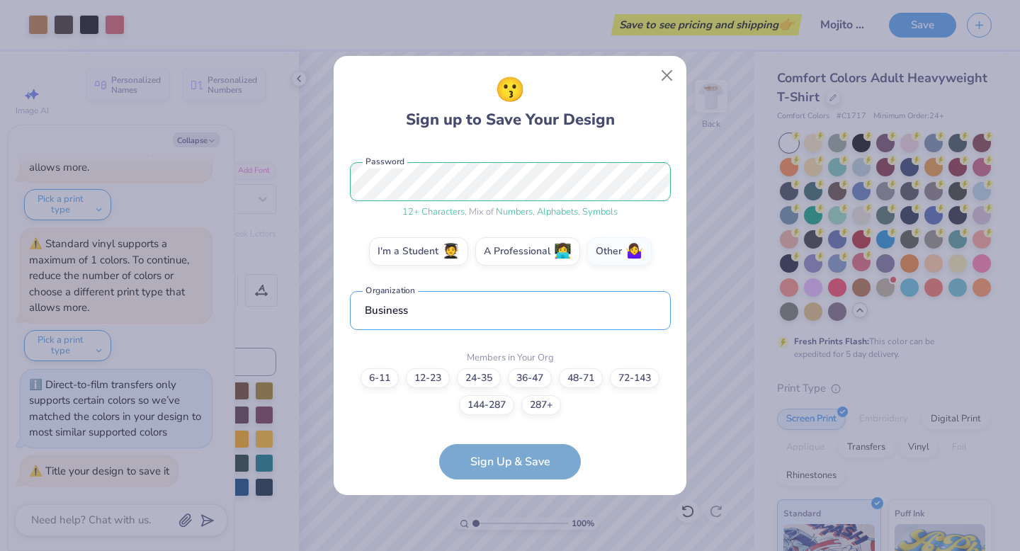
type input "Business"
click at [511, 466] on form "[EMAIL_ADDRESS][DOMAIN_NAME] Email [PHONE_NUMBER] Phone [PERSON_NAME] Full Name…" at bounding box center [510, 313] width 321 height 334
click at [374, 381] on label "6-11" at bounding box center [380, 376] width 38 height 20
click at [506, 551] on input "6-11" at bounding box center [510, 560] width 9 height 9
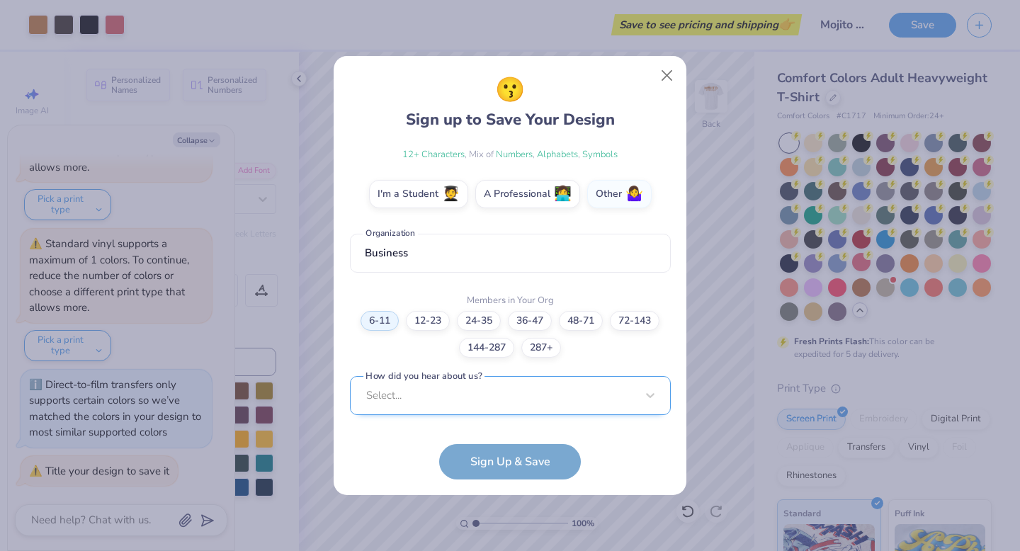
scroll to position [439, 0]
click at [458, 406] on div "Select..." at bounding box center [510, 395] width 321 height 39
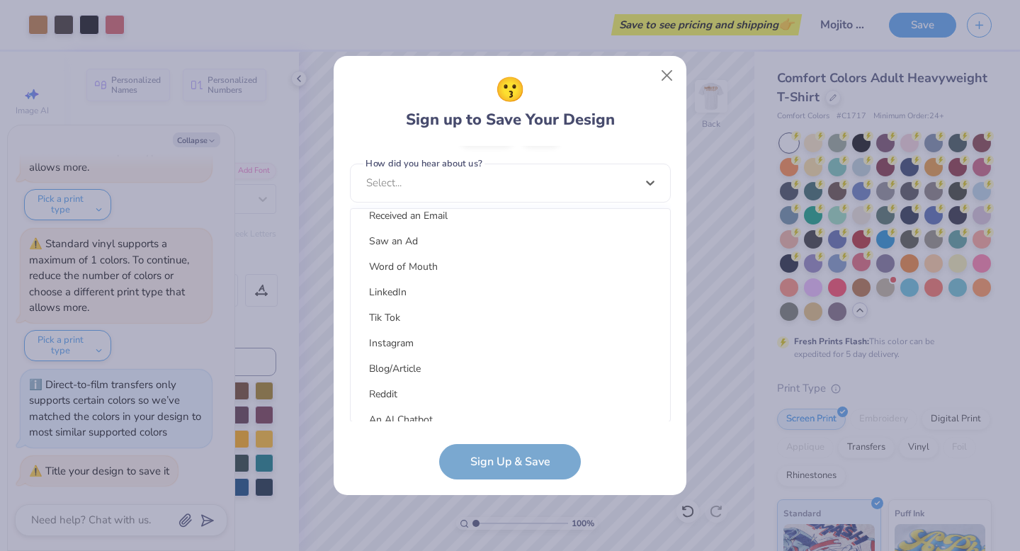
scroll to position [179, 0]
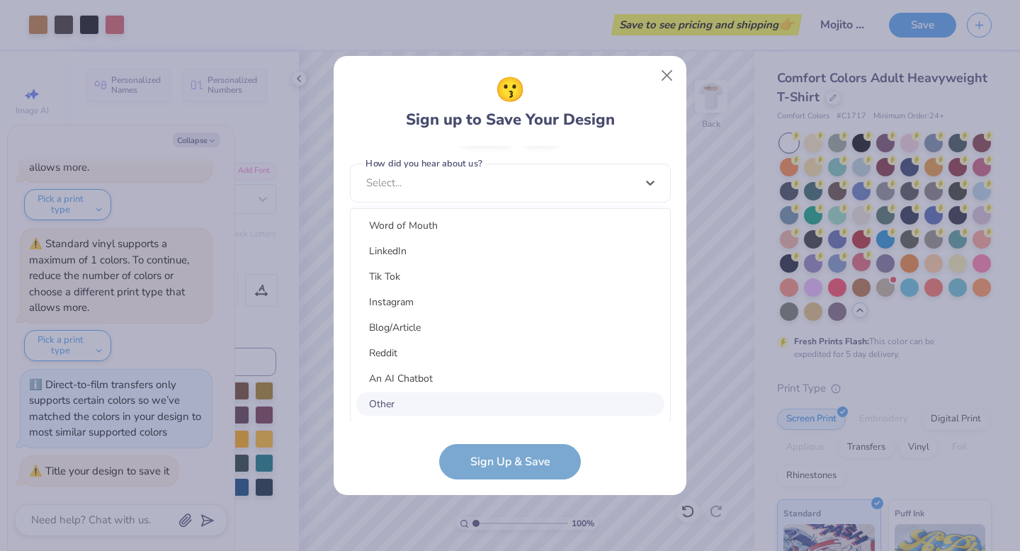
click at [420, 406] on div "Other" at bounding box center [510, 404] width 308 height 23
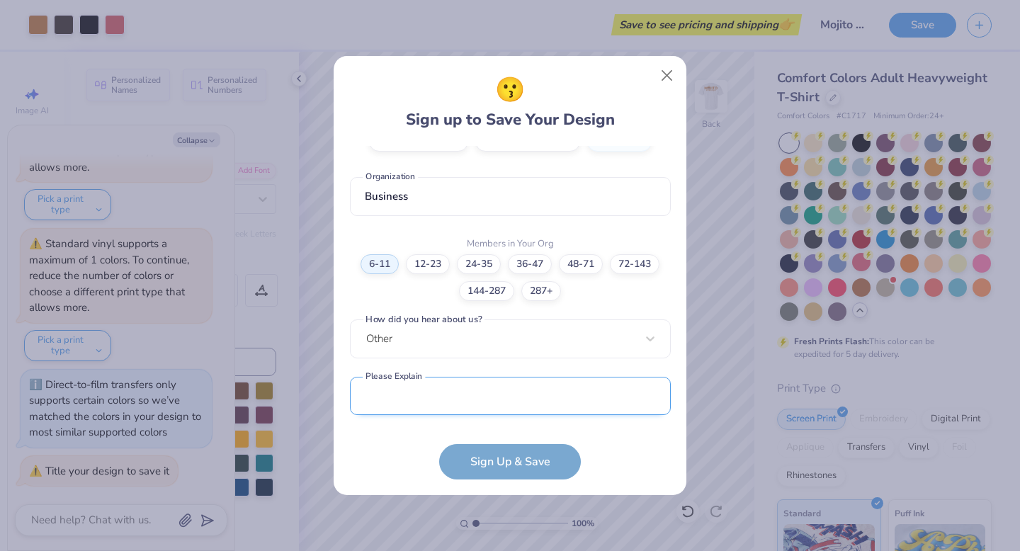
click at [429, 407] on input "text" at bounding box center [510, 396] width 321 height 39
type input "nmmn"
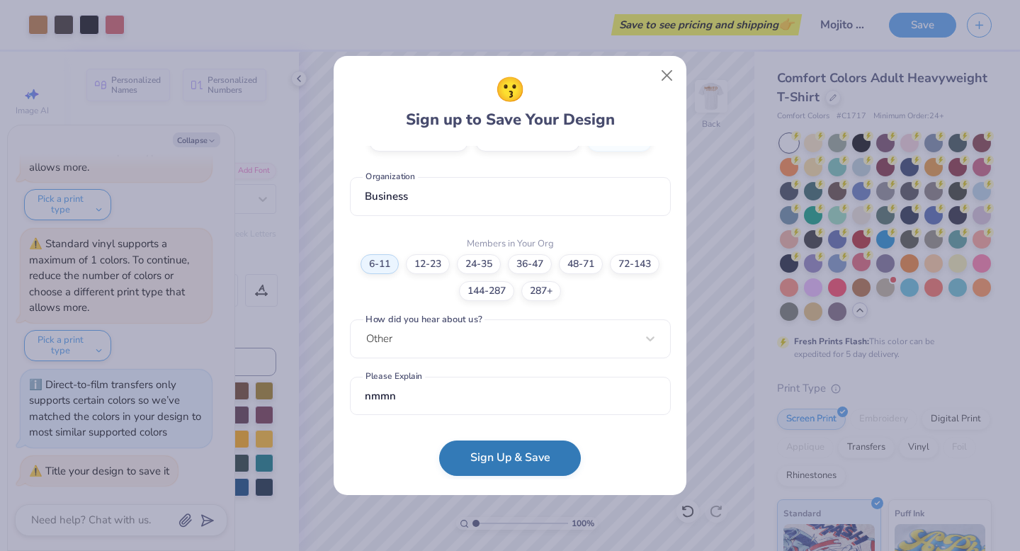
click at [490, 462] on button "Sign Up & Save" at bounding box center [510, 458] width 142 height 35
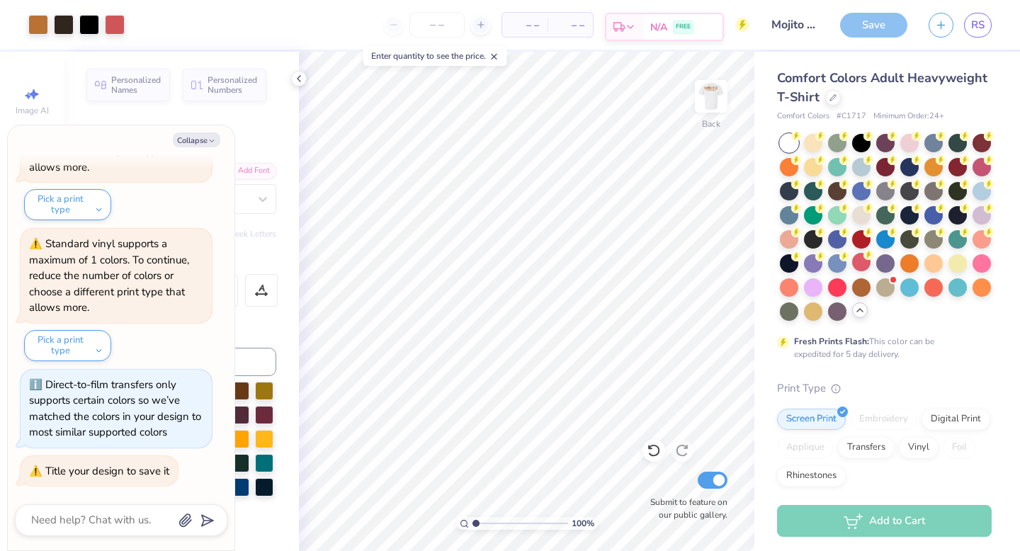
click at [682, 28] on span "FREE" at bounding box center [683, 27] width 15 height 10
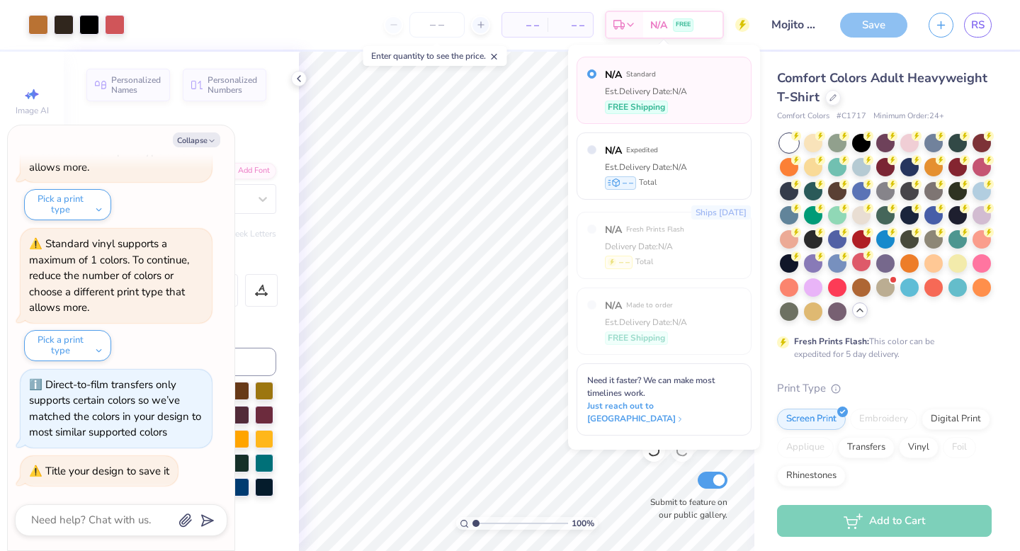
click at [617, 80] on span "N/A" at bounding box center [613, 74] width 17 height 15
type textarea "x"
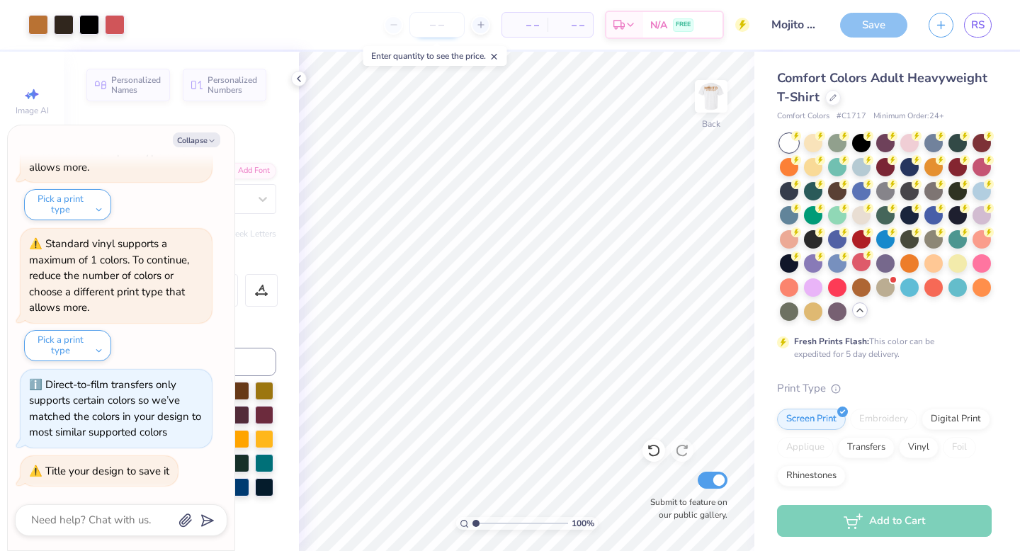
click at [425, 27] on input "number" at bounding box center [437, 25] width 55 height 26
click at [395, 27] on div at bounding box center [437, 25] width 106 height 26
click at [442, 26] on input "number" at bounding box center [437, 25] width 55 height 26
type input "12"
click at [299, 80] on polyline at bounding box center [299, 79] width 3 height 6
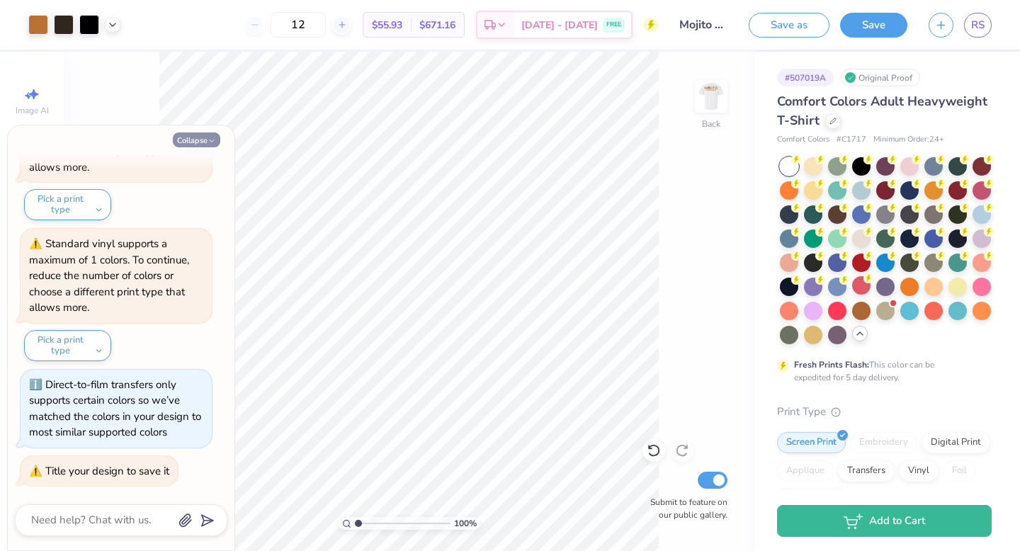
click at [204, 143] on button "Collapse" at bounding box center [196, 140] width 47 height 15
type textarea "x"
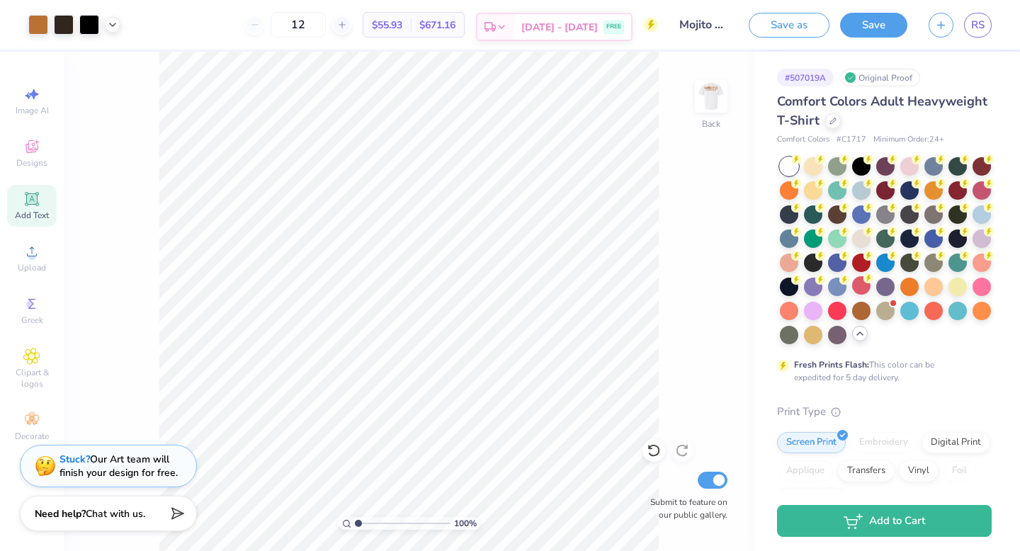
click at [582, 30] on span "[DATE] - [DATE]" at bounding box center [560, 27] width 77 height 15
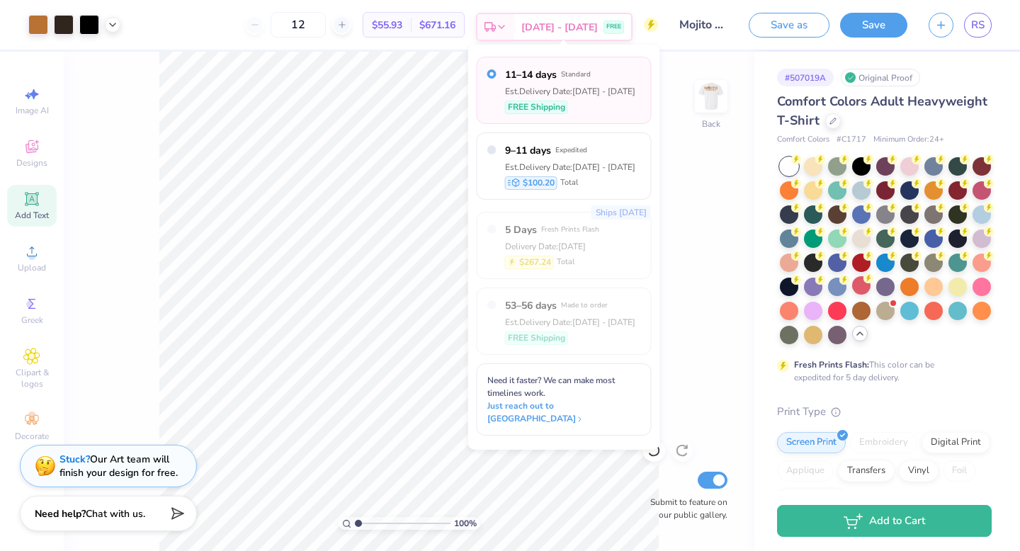
click at [582, 30] on span "[DATE] - [DATE]" at bounding box center [560, 27] width 77 height 15
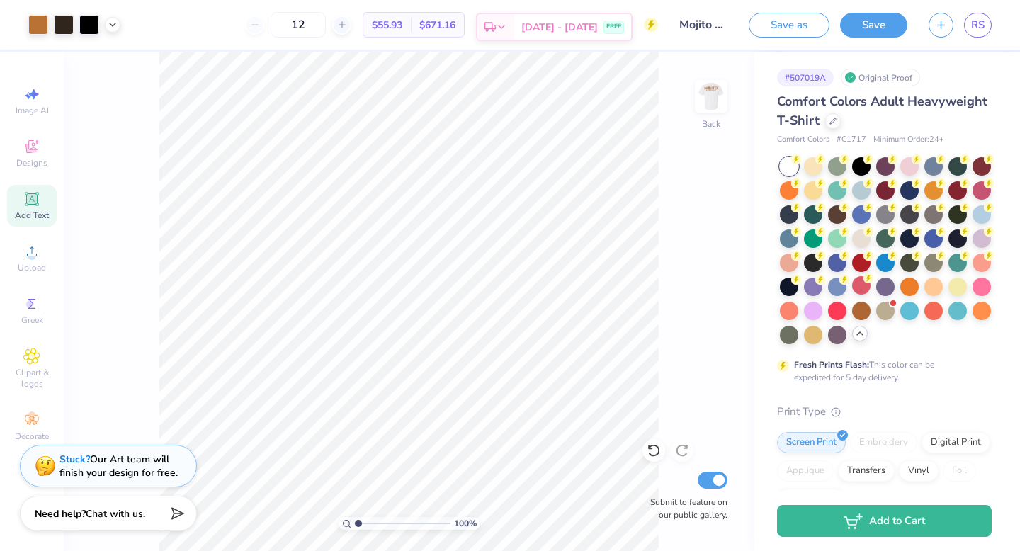
click at [496, 29] on icon at bounding box center [490, 26] width 11 height 11
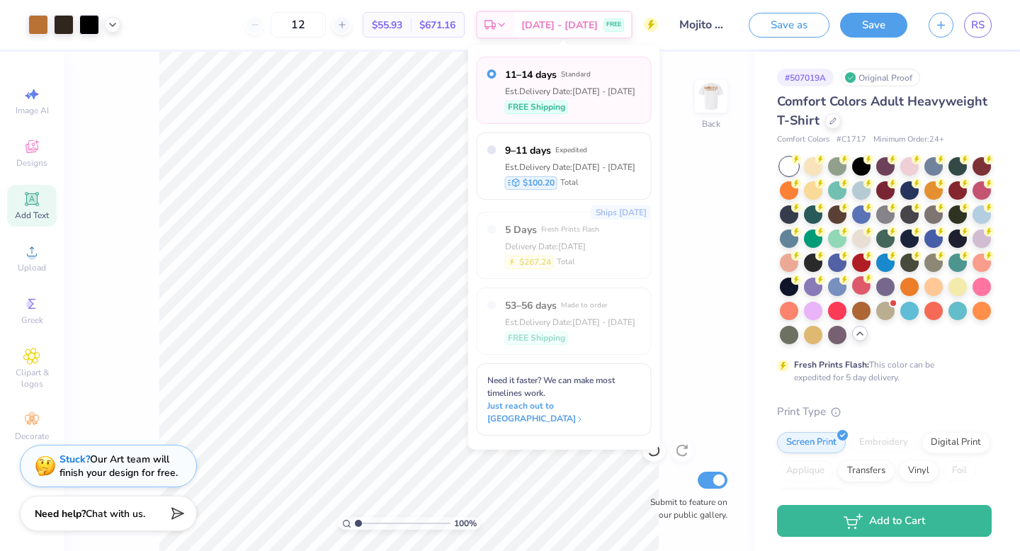
click at [535, 91] on div "Est. Delivery Date: [DATE] - [DATE]" at bounding box center [570, 91] width 130 height 13
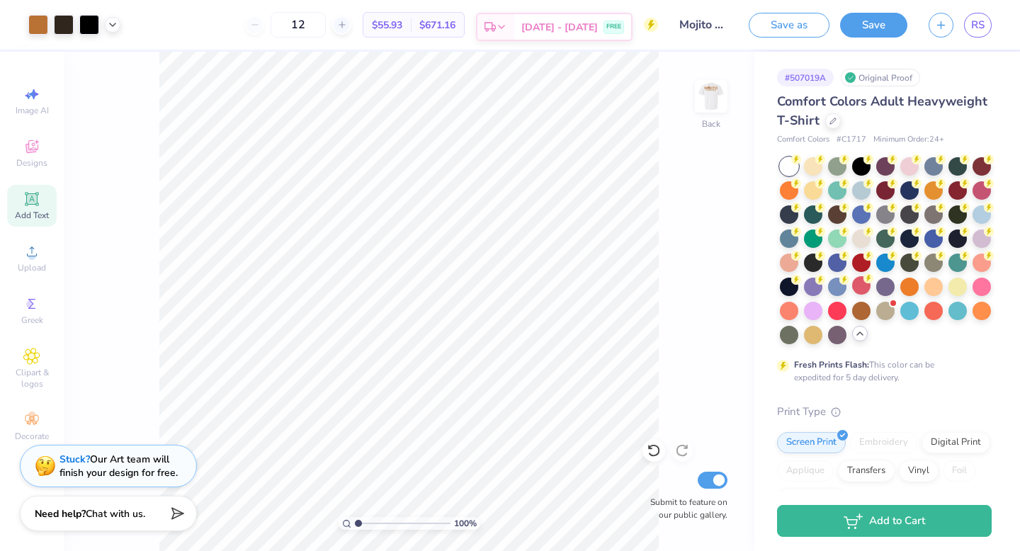
click at [567, 30] on span "[DATE] - [DATE]" at bounding box center [560, 27] width 77 height 15
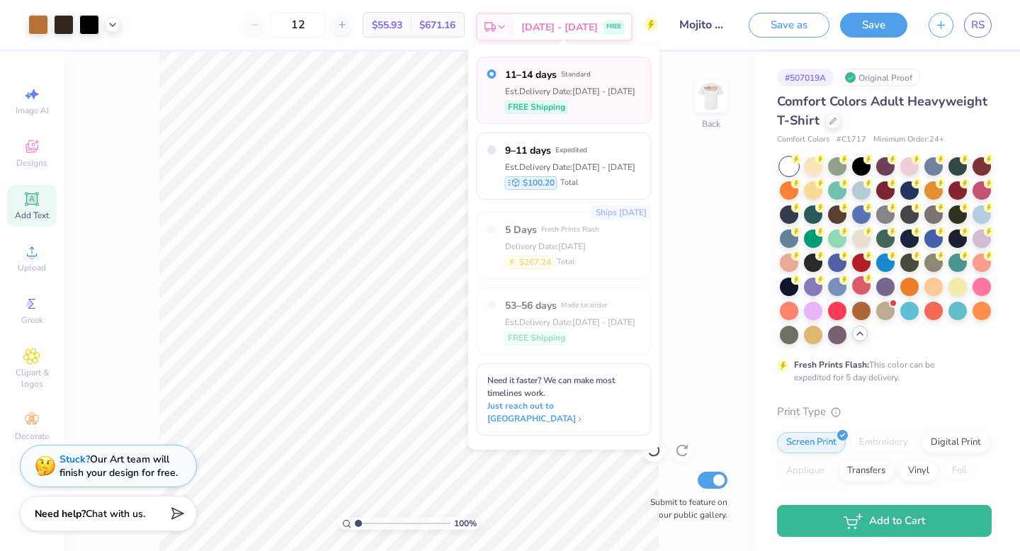
click at [567, 30] on span "[DATE] - [DATE]" at bounding box center [560, 27] width 77 height 15
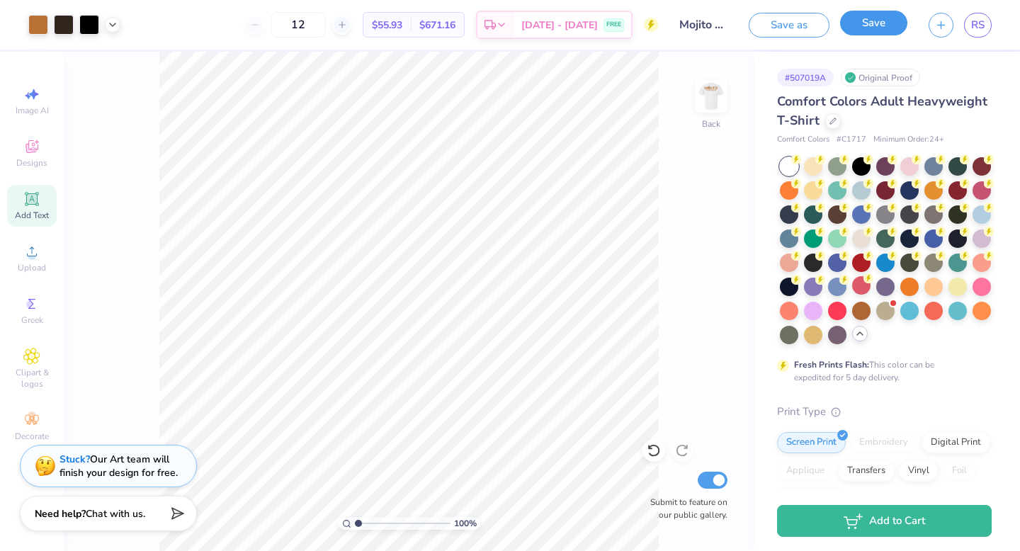
click at [895, 28] on button "Save" at bounding box center [873, 23] width 67 height 25
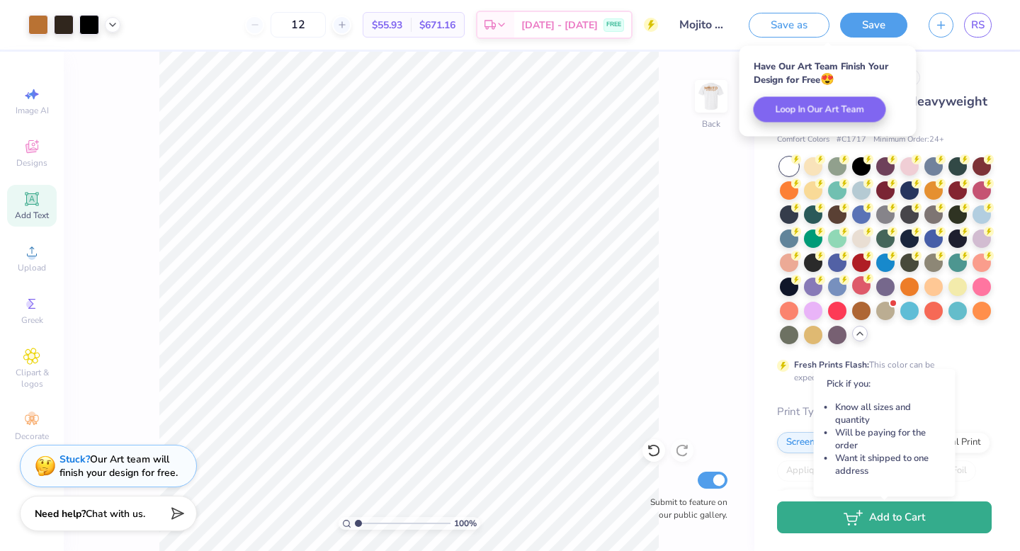
click at [869, 519] on button "Add to Cart" at bounding box center [884, 518] width 215 height 32
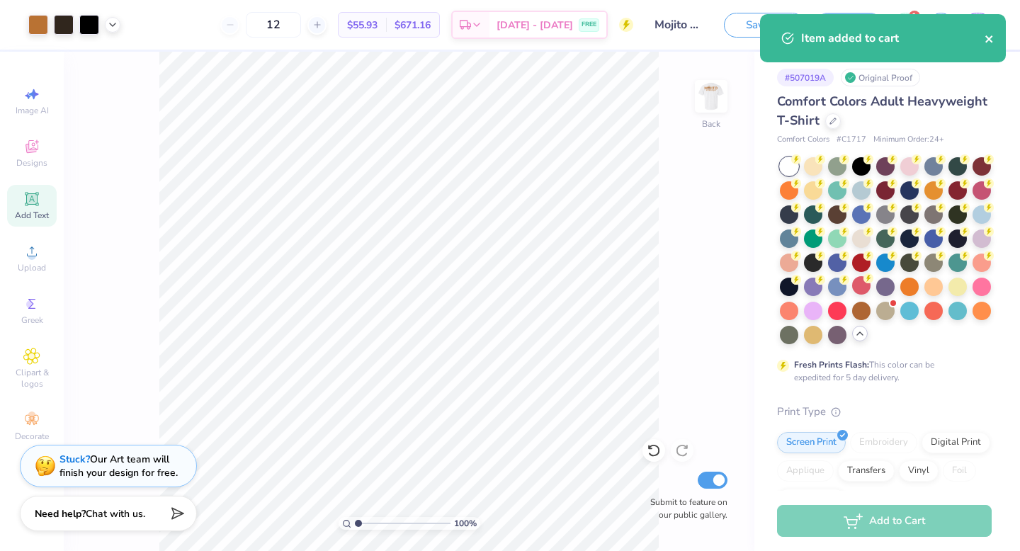
click at [989, 39] on icon "close" at bounding box center [989, 38] width 7 height 7
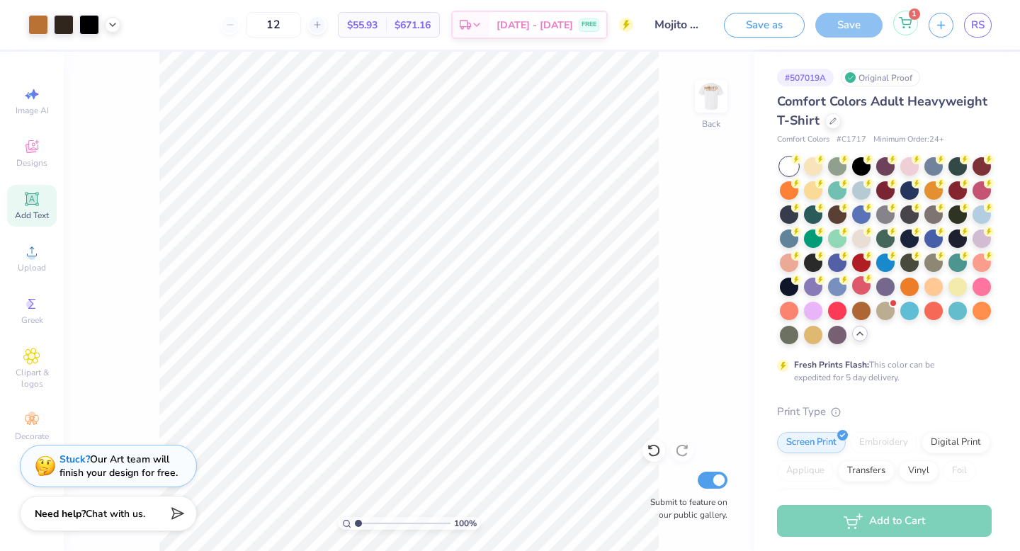
click at [909, 24] on icon at bounding box center [906, 21] width 12 height 7
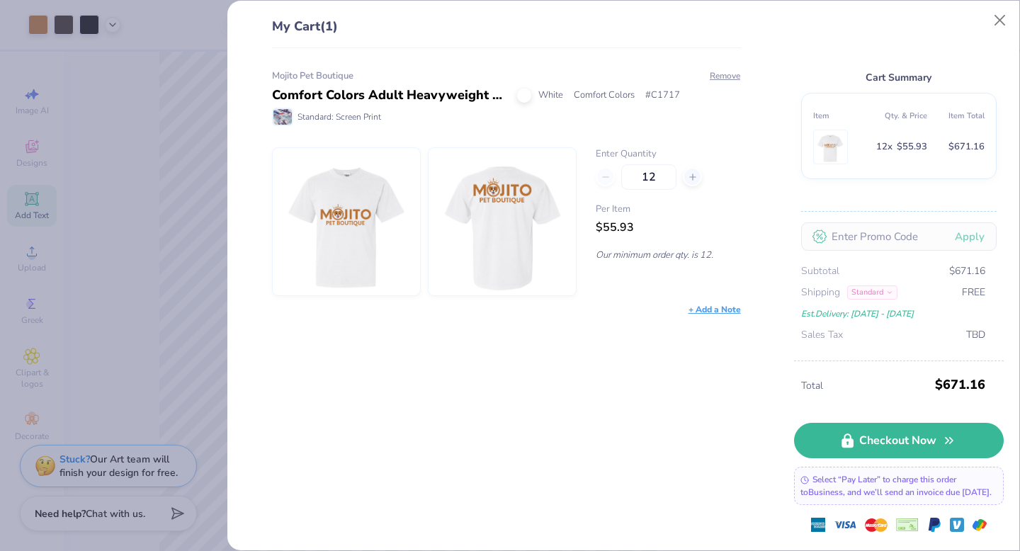
click at [609, 178] on div "12" at bounding box center [668, 177] width 145 height 26
click at [667, 176] on input "12" at bounding box center [648, 177] width 55 height 26
click at [633, 411] on div "Mojito Pet Boutique Comfort Colors Adult Heavyweight T-Shirt White Comfort Colo…" at bounding box center [501, 299] width 515 height 503
type input "10"
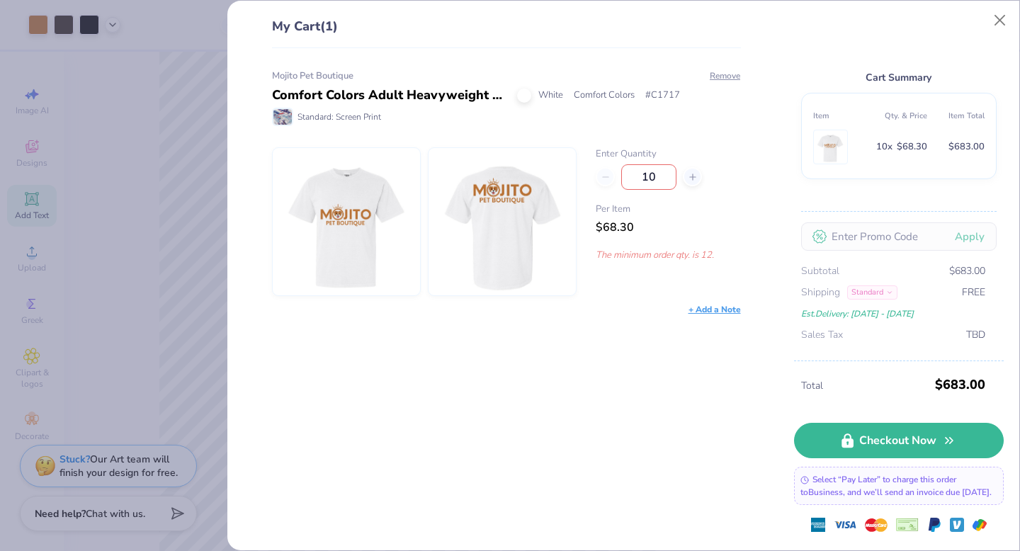
click at [662, 179] on input "10" at bounding box center [648, 177] width 55 height 26
type input "12"
click at [828, 235] on input "text" at bounding box center [899, 236] width 196 height 28
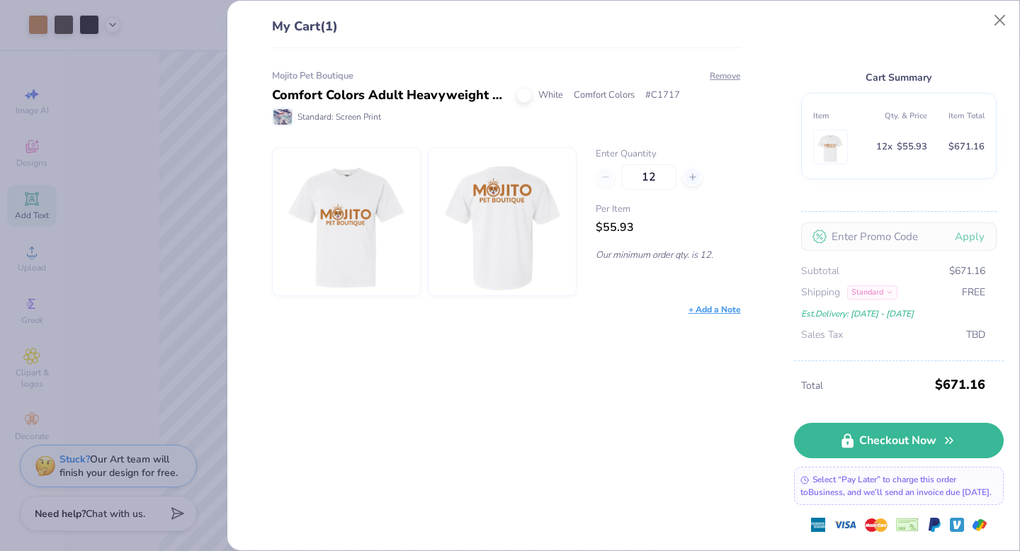
click at [849, 192] on div "Cart Summary Item Qty. & Price Item Total 12 x $55.93 $671.16 Apply Subtotal $6…" at bounding box center [899, 189] width 210 height 344
click at [480, 401] on div "Mojito Pet Boutique Comfort Colors Adult Heavyweight T-Shirt White Comfort Colo…" at bounding box center [501, 299] width 515 height 503
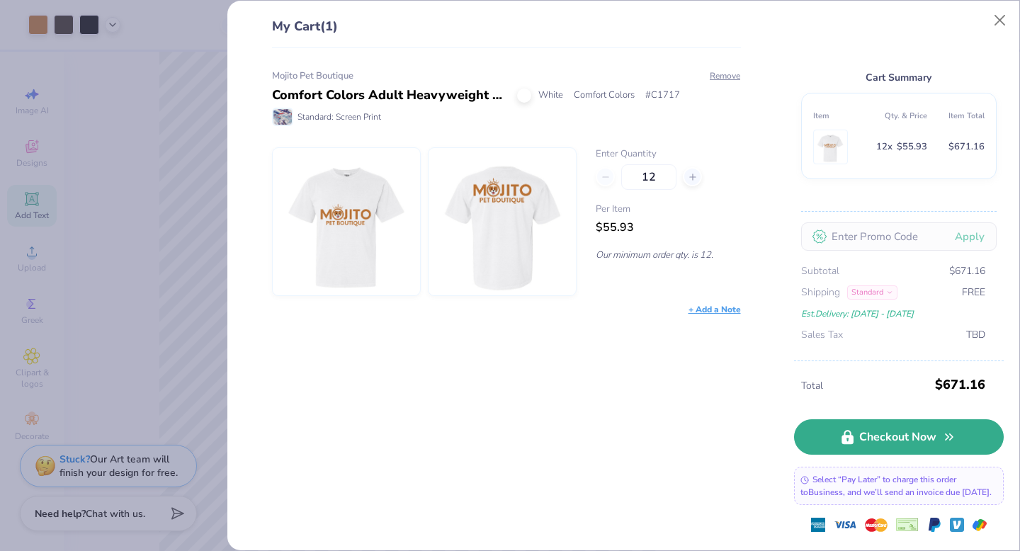
click at [920, 443] on link "Checkout Now" at bounding box center [899, 436] width 210 height 35
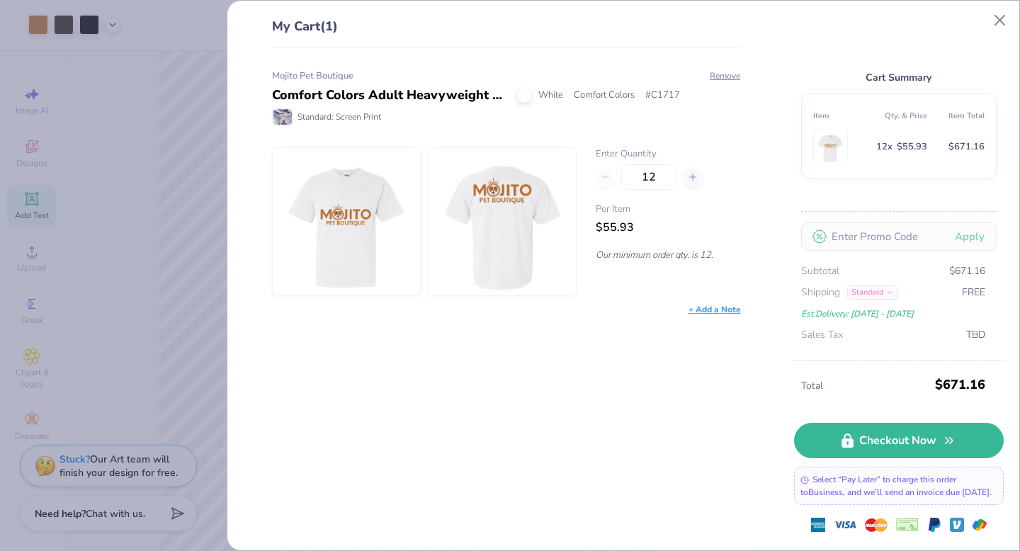
click at [886, 299] on div "Standard" at bounding box center [872, 293] width 50 height 14
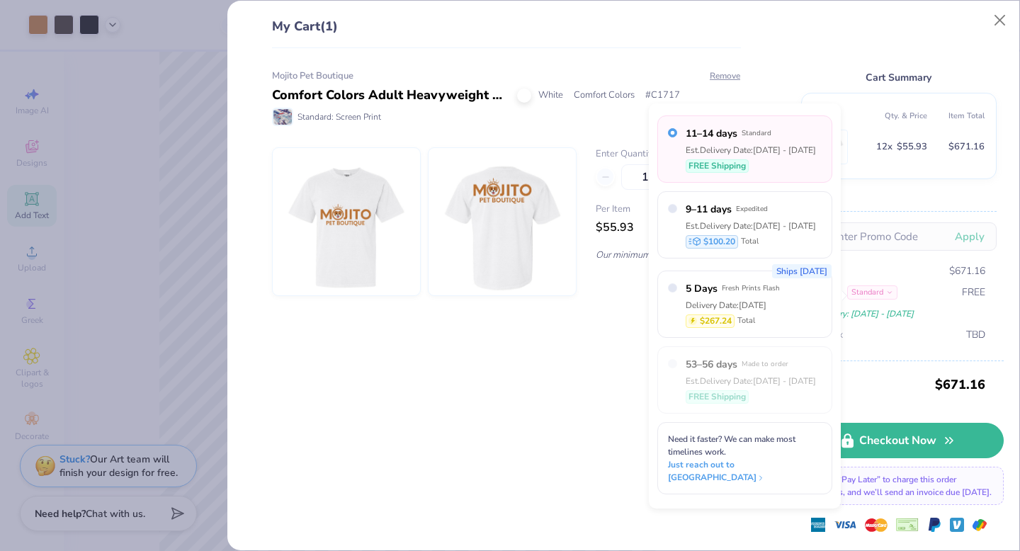
click at [886, 299] on div "Standard" at bounding box center [872, 293] width 50 height 14
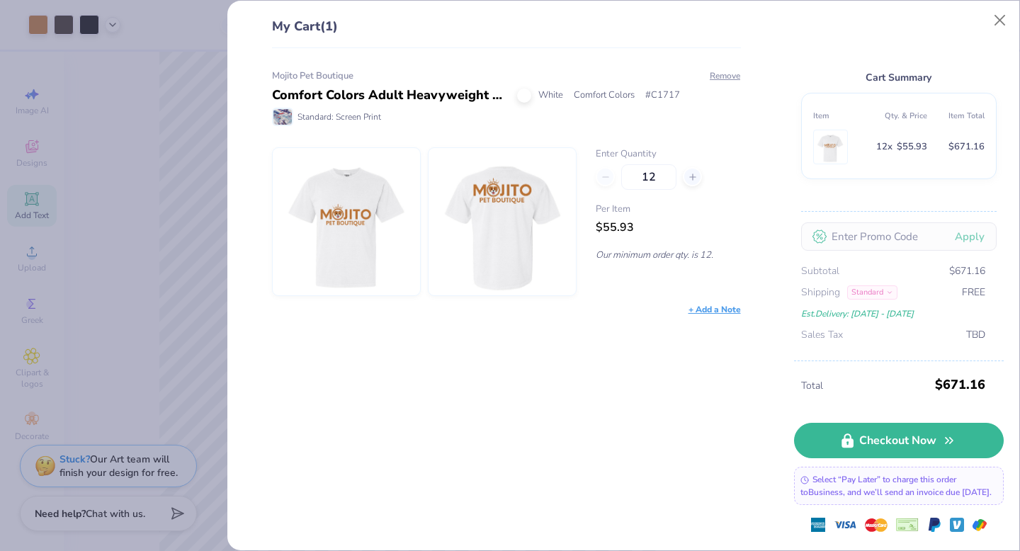
click at [566, 451] on div "Mojito Pet Boutique Comfort Colors Adult Heavyweight T-Shirt White Comfort Colo…" at bounding box center [501, 299] width 515 height 503
click at [359, 225] on img at bounding box center [347, 221] width 122 height 147
click at [186, 181] on div "My Cart (1) Mojito Pet Boutique Comfort Colors Adult Heavyweight T-Shirt White …" at bounding box center [510, 275] width 1020 height 551
